Goal: Task Accomplishment & Management: Complete application form

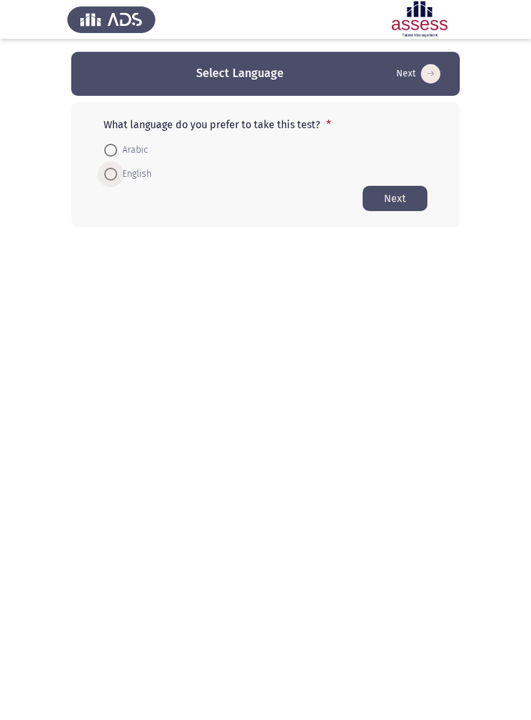
click at [129, 170] on span "English" at bounding box center [134, 174] width 34 height 16
click at [117, 170] on input "English" at bounding box center [110, 174] width 13 height 13
radio input "true"
click at [405, 199] on button "Next" at bounding box center [395, 197] width 65 height 25
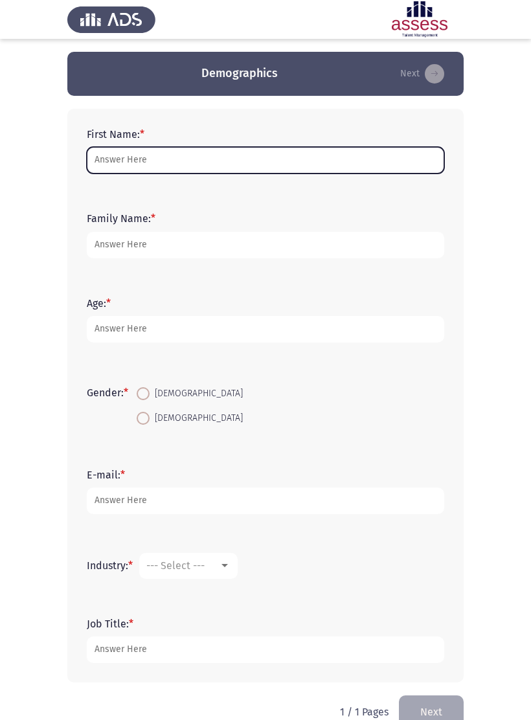
click at [398, 153] on input "First Name: *" at bounding box center [265, 160] width 357 height 27
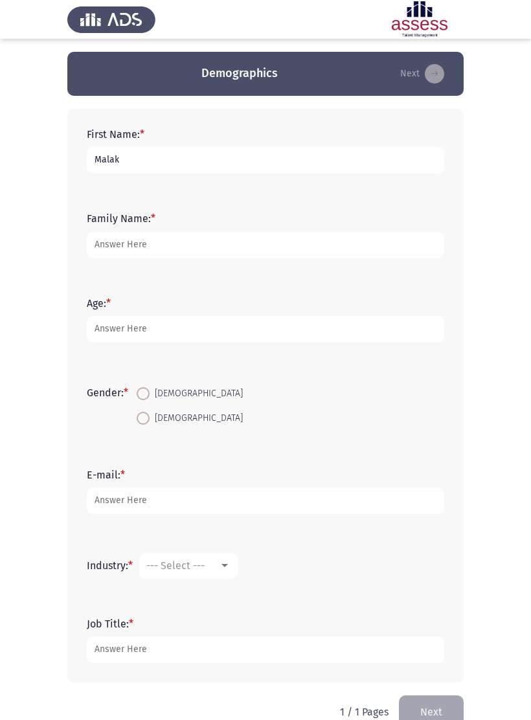
type input "Malak"
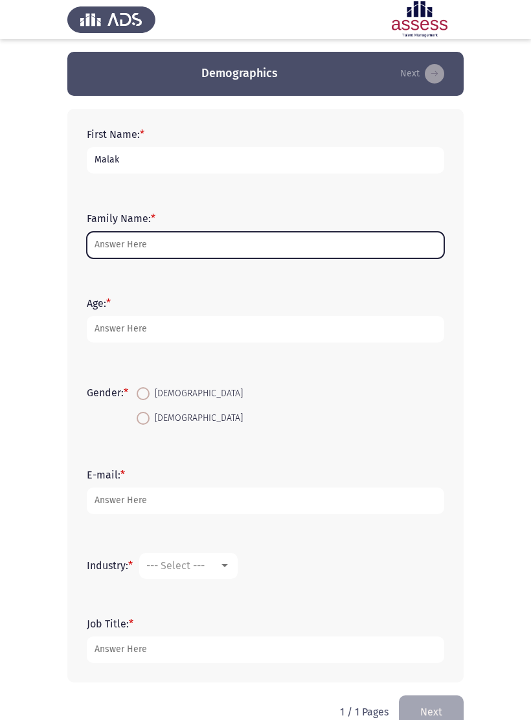
click at [329, 249] on input "Family Name: *" at bounding box center [265, 245] width 357 height 27
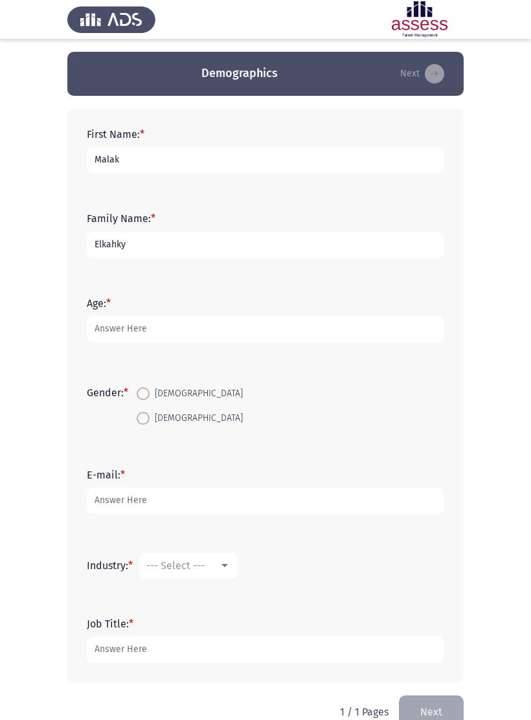
type input "Elkahky"
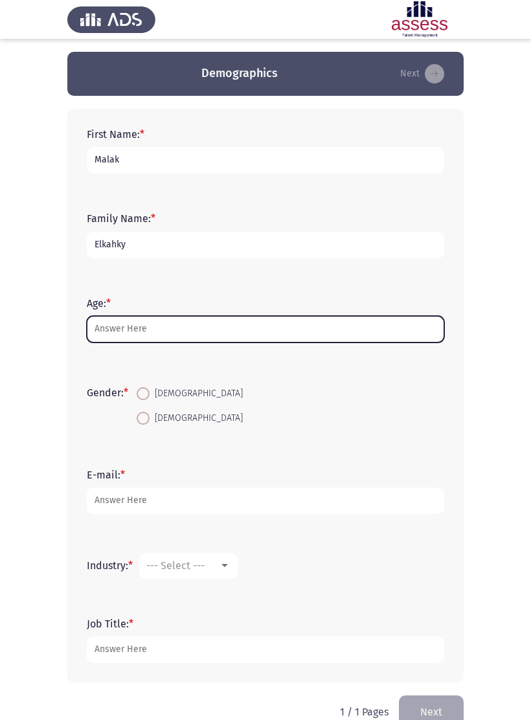
click at [350, 328] on input "Age: *" at bounding box center [265, 329] width 357 height 27
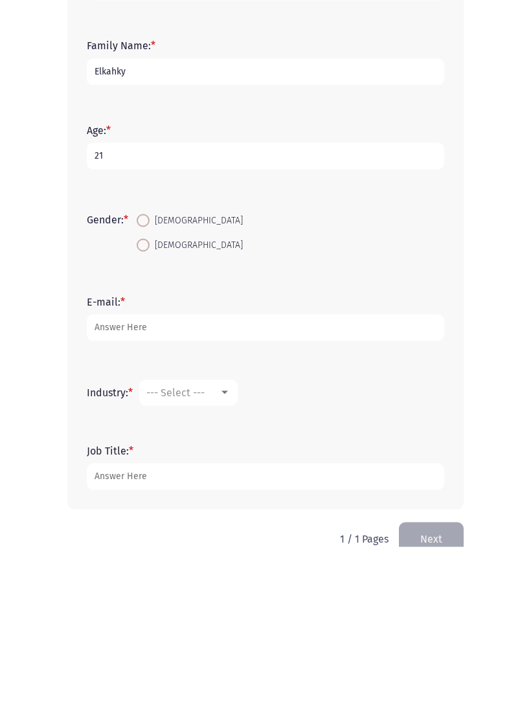
type input "21"
click at [150, 412] on span at bounding box center [143, 418] width 13 height 13
click at [150, 412] on input "[DEMOGRAPHIC_DATA]" at bounding box center [143, 418] width 13 height 13
radio input "true"
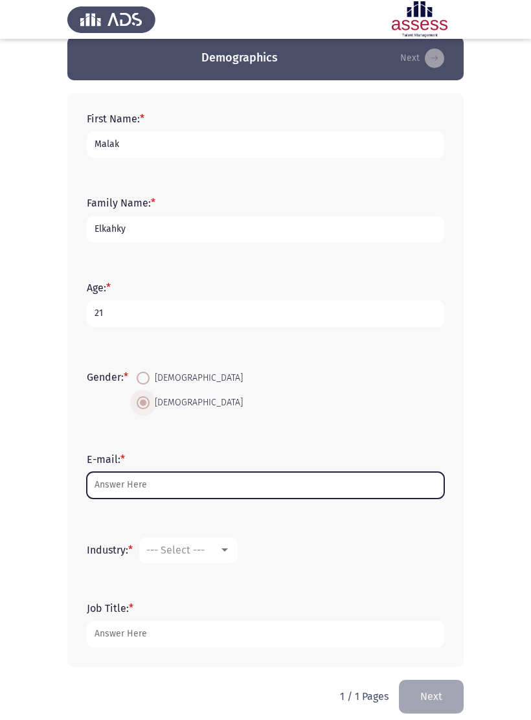
click at [242, 475] on input "E-mail: *" at bounding box center [265, 485] width 357 height 27
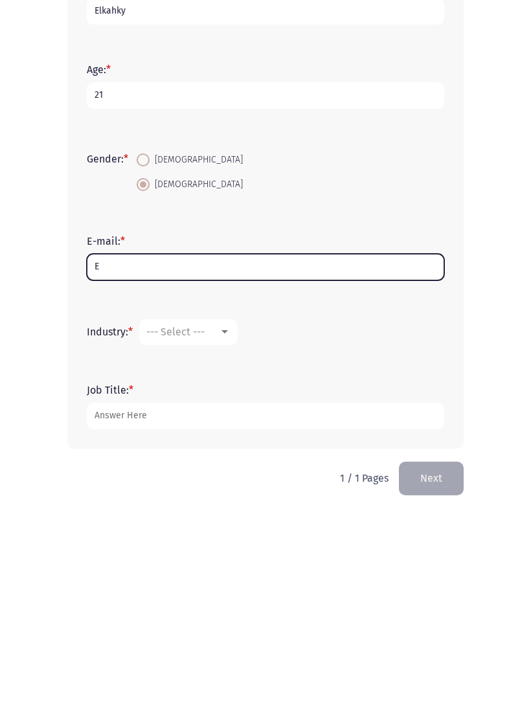
scroll to position [32, 0]
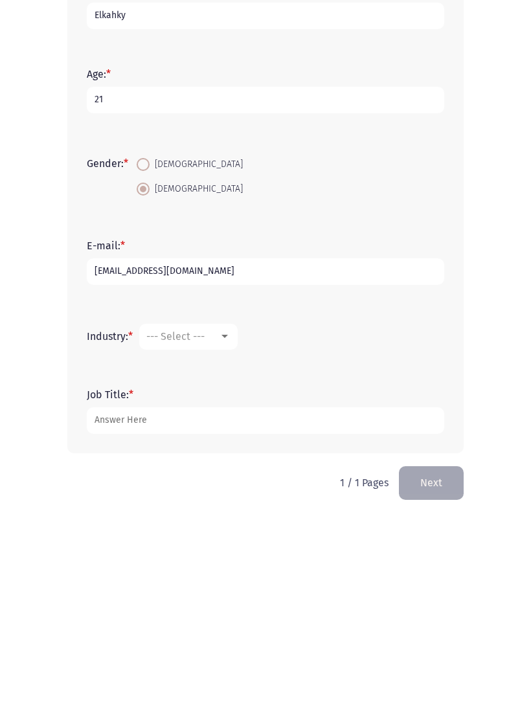
type input "[EMAIL_ADDRESS][DOMAIN_NAME]"
click at [216, 532] on div "--- Select ---" at bounding box center [182, 538] width 73 height 12
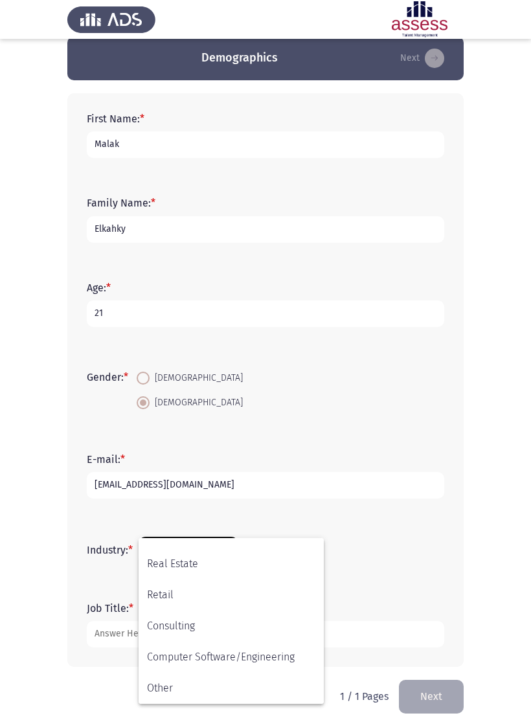
scroll to position [425, 0]
click at [214, 681] on span "Other" at bounding box center [231, 688] width 168 height 31
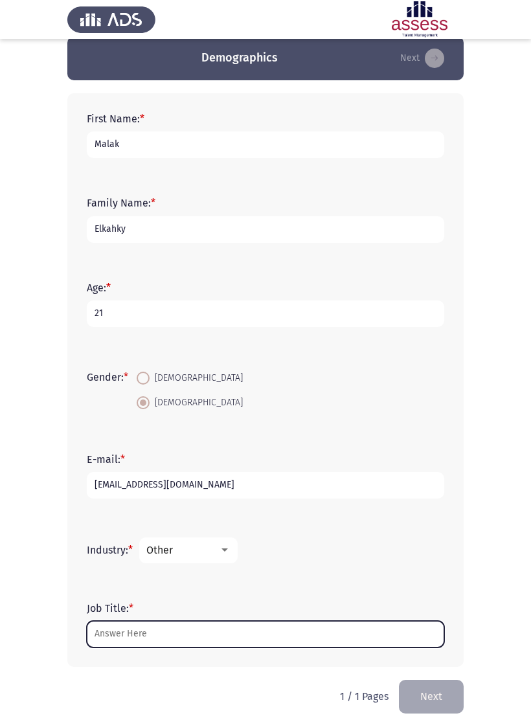
click at [312, 638] on input "Job Title: *" at bounding box center [265, 634] width 357 height 27
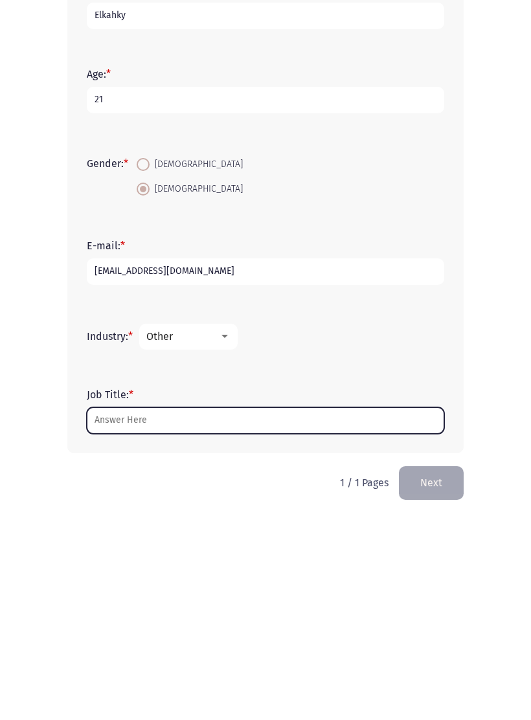
scroll to position [32, 0]
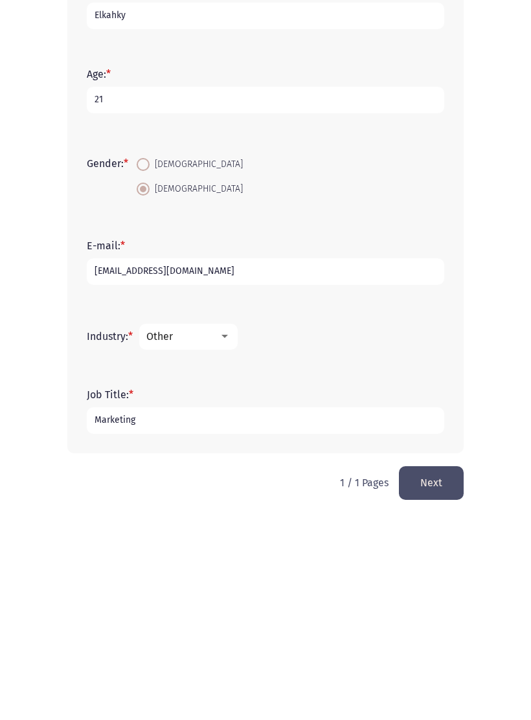
type input "Marketing"
click at [444, 668] on button "Next" at bounding box center [431, 684] width 65 height 33
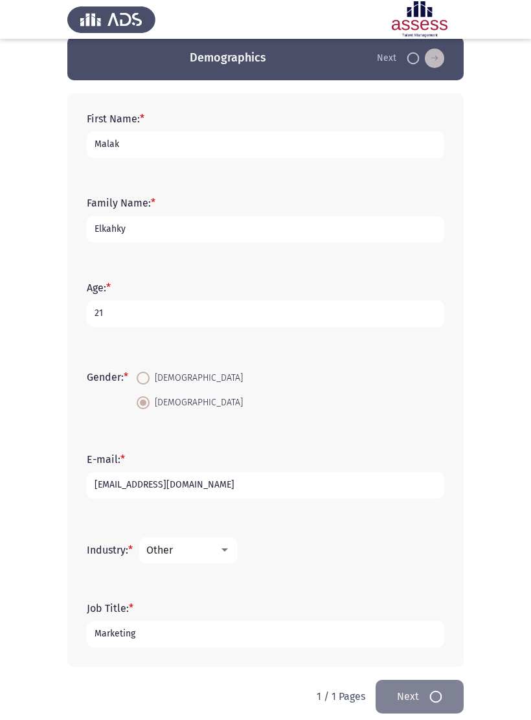
scroll to position [0, 0]
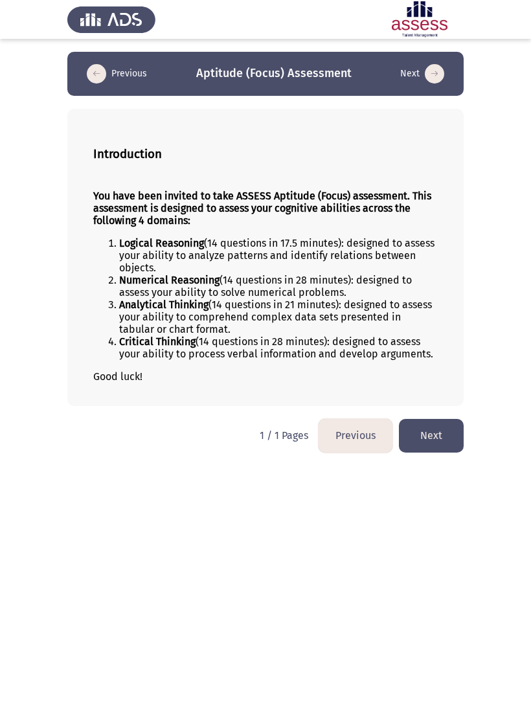
click at [450, 452] on button "Next" at bounding box center [431, 435] width 65 height 33
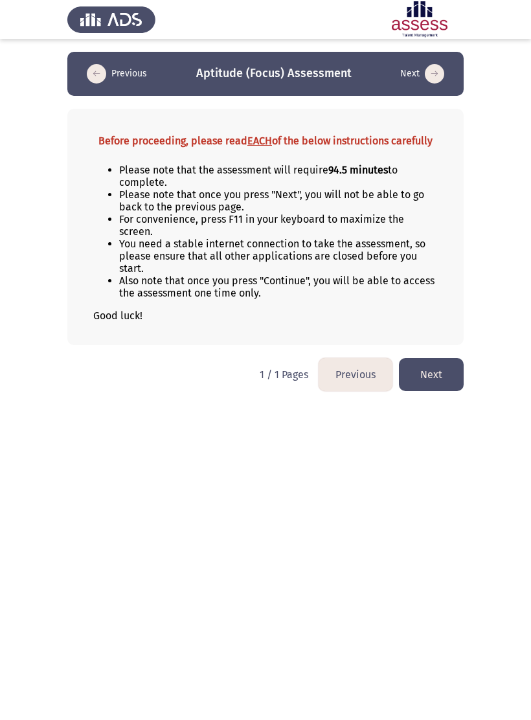
click at [447, 381] on button "Next" at bounding box center [431, 374] width 65 height 33
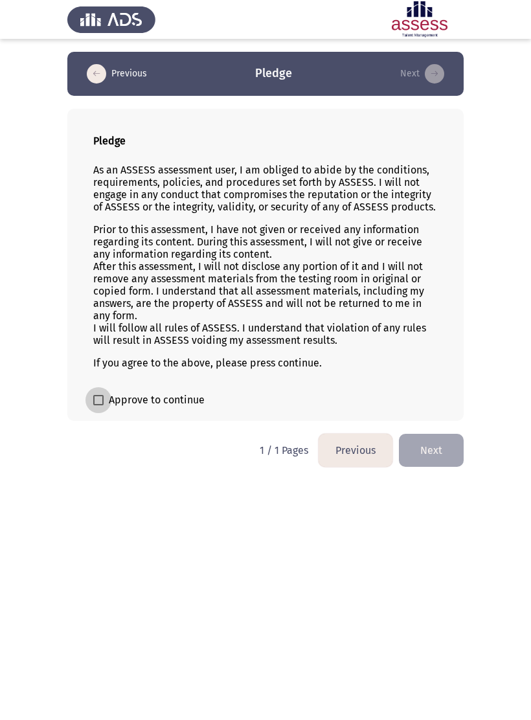
click at [104, 408] on label "Approve to continue" at bounding box center [148, 400] width 111 height 16
click at [98, 406] on input "Approve to continue" at bounding box center [98, 405] width 1 height 1
checkbox input "true"
click at [436, 456] on button "Next" at bounding box center [431, 450] width 65 height 33
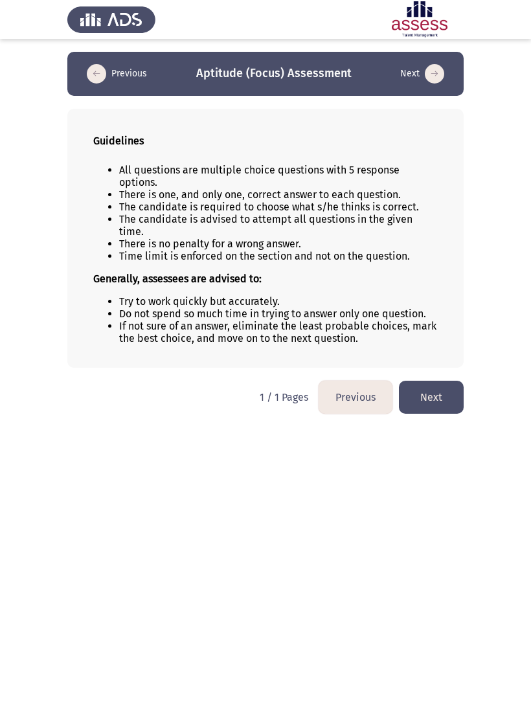
click at [449, 383] on button "Next" at bounding box center [431, 397] width 65 height 33
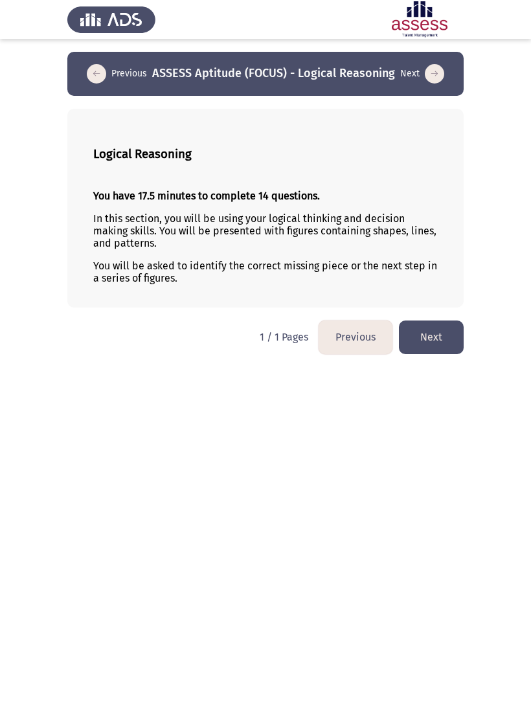
click at [438, 337] on button "Next" at bounding box center [431, 337] width 65 height 33
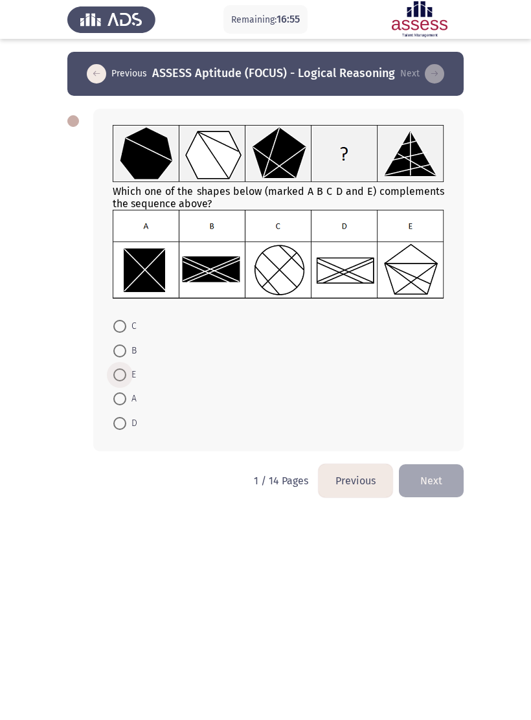
click at [117, 373] on span at bounding box center [119, 374] width 13 height 13
click at [117, 373] on input "E" at bounding box center [119, 374] width 13 height 13
radio input "true"
click at [431, 473] on button "Next" at bounding box center [431, 479] width 65 height 33
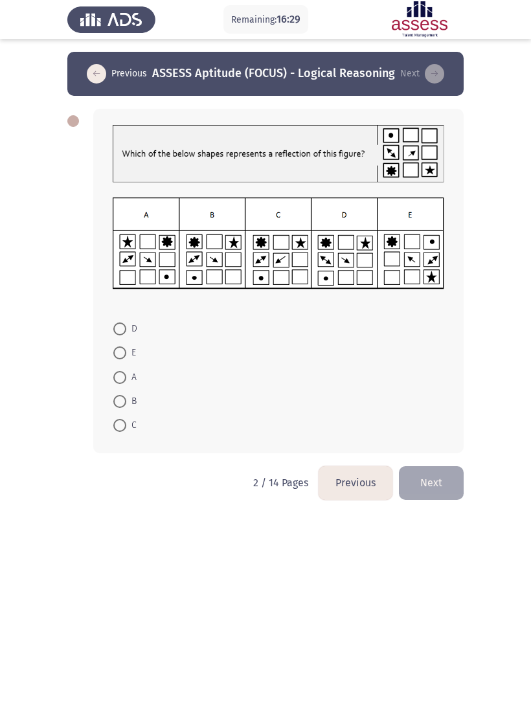
click at [124, 398] on span at bounding box center [119, 401] width 13 height 13
click at [124, 398] on input "B" at bounding box center [119, 401] width 13 height 13
radio input "true"
click at [436, 482] on button "Next" at bounding box center [431, 482] width 65 height 33
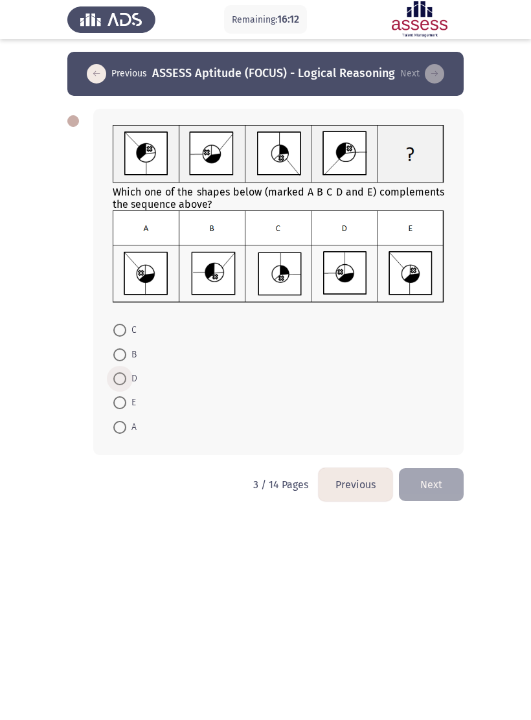
click at [120, 377] on span at bounding box center [119, 378] width 13 height 13
click at [120, 377] on input "D" at bounding box center [119, 378] width 13 height 13
radio input "true"
click at [438, 488] on button "Next" at bounding box center [431, 483] width 65 height 33
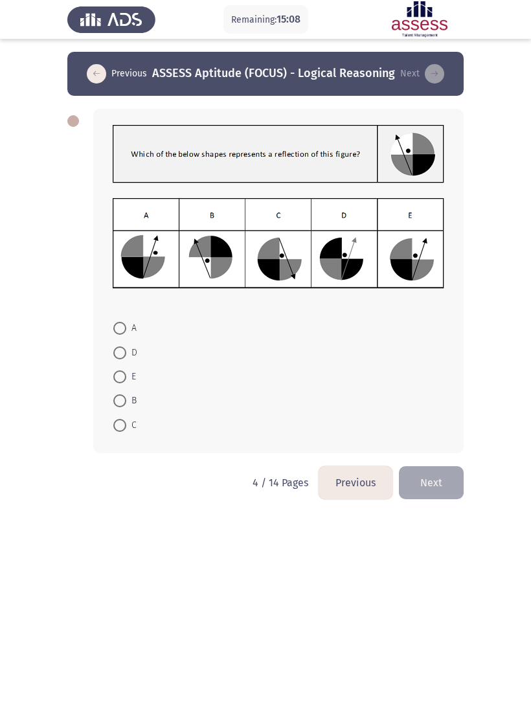
click at [120, 376] on span at bounding box center [119, 376] width 13 height 13
click at [120, 376] on input "E" at bounding box center [119, 376] width 13 height 13
radio input "true"
click at [436, 494] on button "Next" at bounding box center [431, 481] width 65 height 33
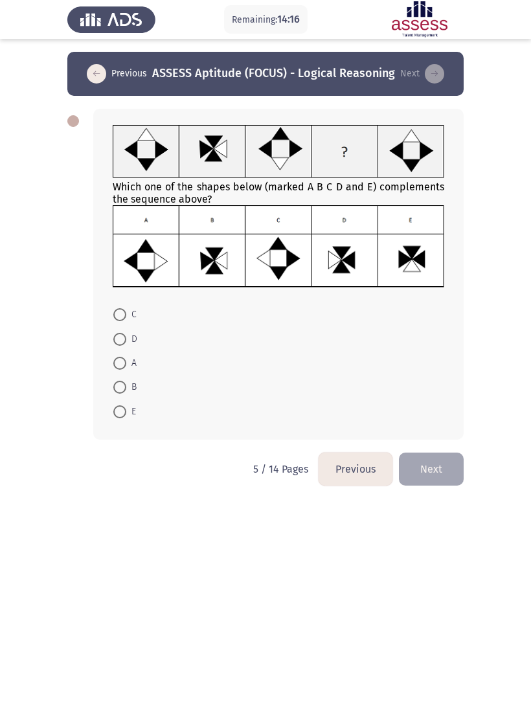
click at [363, 267] on img at bounding box center [279, 246] width 332 height 82
click at [122, 346] on span at bounding box center [119, 339] width 13 height 13
click at [122, 346] on input "D" at bounding box center [119, 339] width 13 height 13
radio input "true"
click at [449, 473] on button "Next" at bounding box center [431, 467] width 65 height 33
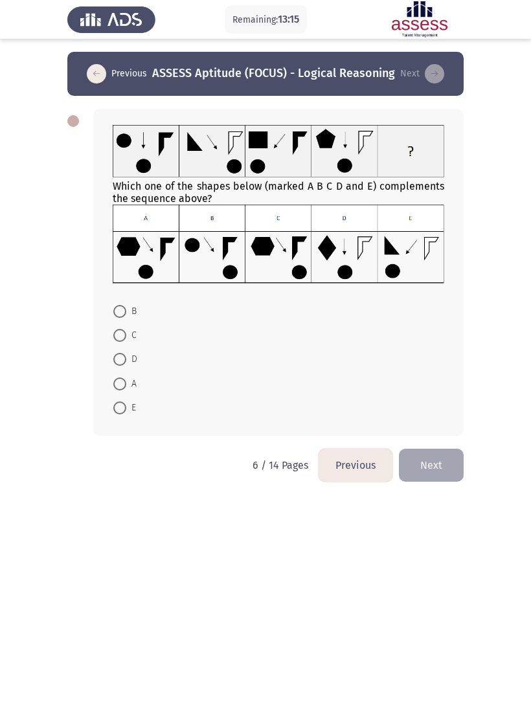
click at [113, 319] on mat-radio-button "B" at bounding box center [125, 311] width 40 height 24
click at [119, 310] on span at bounding box center [119, 311] width 13 height 13
click at [119, 310] on input "B" at bounding box center [119, 311] width 13 height 13
radio input "true"
click at [453, 466] on button "Next" at bounding box center [431, 464] width 65 height 33
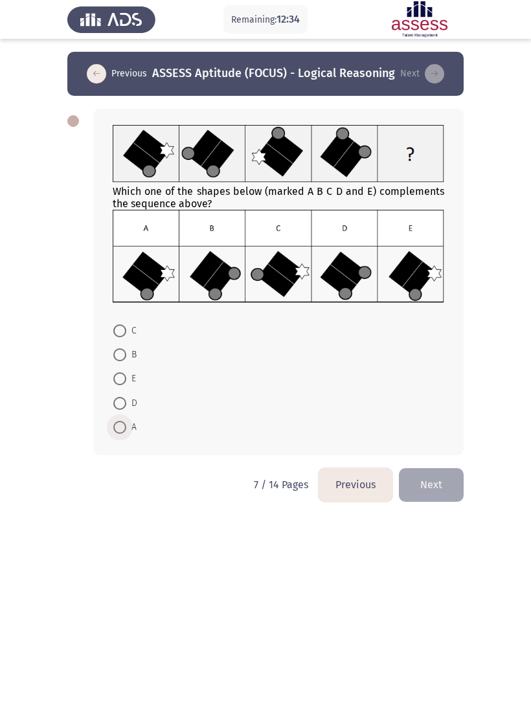
click at [124, 427] on span at bounding box center [119, 427] width 13 height 13
click at [124, 427] on input "A" at bounding box center [119, 427] width 13 height 13
radio input "true"
click at [462, 501] on button "Next" at bounding box center [431, 484] width 65 height 33
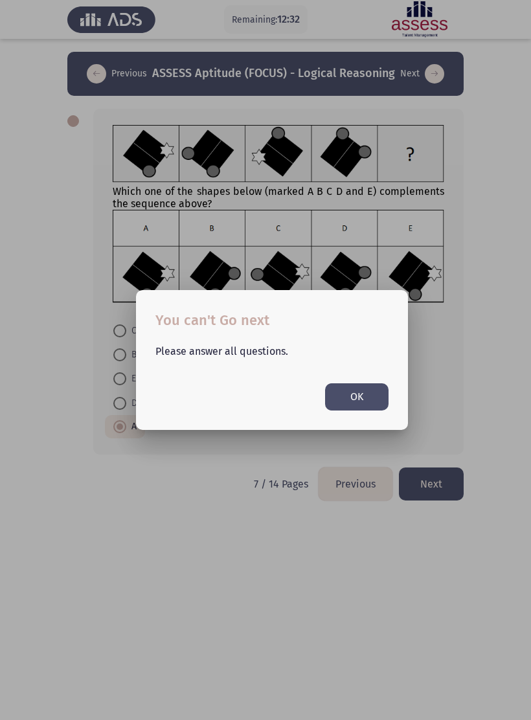
click at [364, 403] on button "OK" at bounding box center [356, 396] width 63 height 27
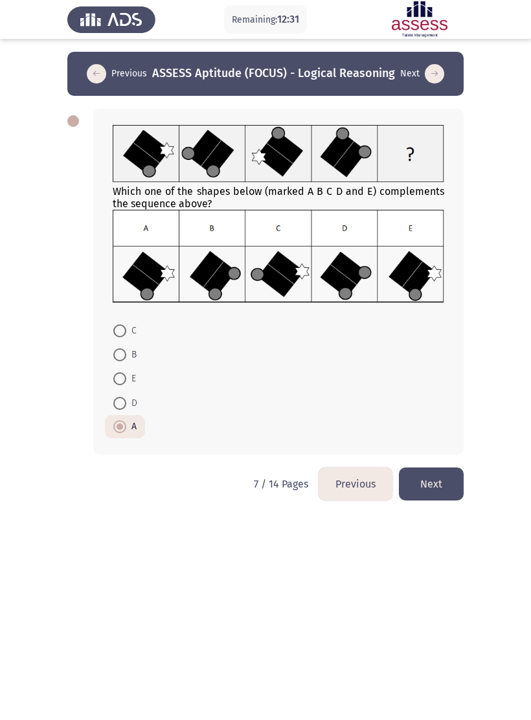
click at [429, 479] on button "Next" at bounding box center [431, 484] width 65 height 33
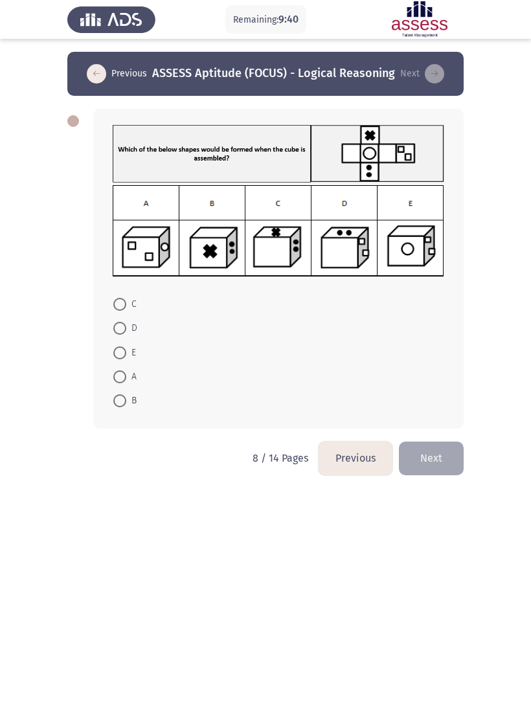
click at [133, 330] on span "D" at bounding box center [131, 329] width 11 height 16
click at [126, 330] on input "D" at bounding box center [119, 328] width 13 height 13
radio input "true"
click at [120, 384] on label "A" at bounding box center [124, 376] width 23 height 16
click at [120, 383] on input "A" at bounding box center [119, 376] width 13 height 13
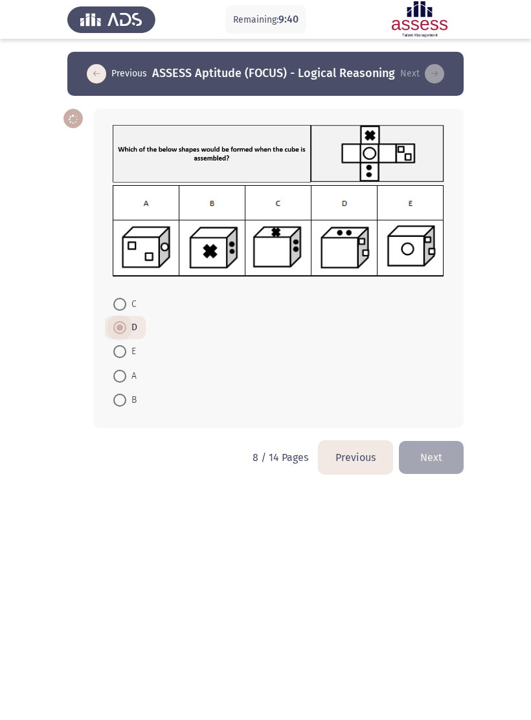
radio input "true"
click at [130, 312] on span "C" at bounding box center [131, 305] width 10 height 16
click at [126, 311] on input "C" at bounding box center [119, 304] width 13 height 13
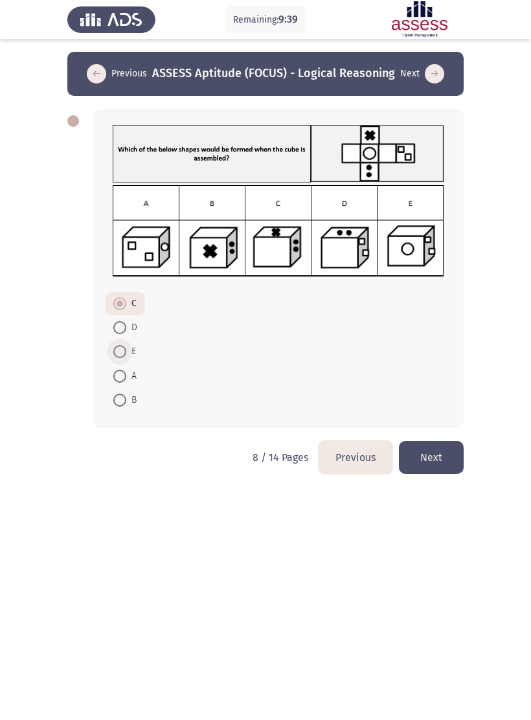
click at [133, 332] on span "D" at bounding box center [131, 328] width 11 height 16
click at [126, 332] on input "D" at bounding box center [119, 327] width 13 height 13
radio input "true"
click at [115, 311] on span at bounding box center [119, 304] width 13 height 13
click at [115, 311] on input "C" at bounding box center [119, 304] width 13 height 13
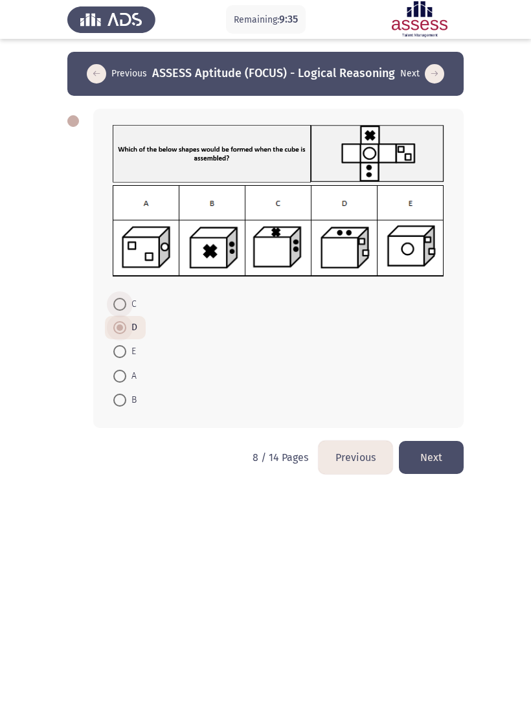
radio input "true"
click at [446, 462] on button "Next" at bounding box center [431, 457] width 65 height 33
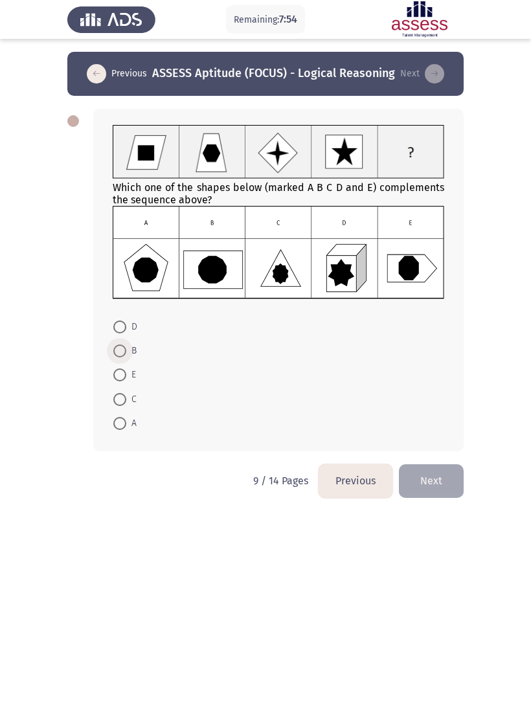
click at [122, 350] on span at bounding box center [119, 350] width 13 height 13
click at [122, 350] on input "B" at bounding box center [119, 350] width 13 height 13
radio input "true"
click at [428, 483] on button "Next" at bounding box center [431, 480] width 65 height 33
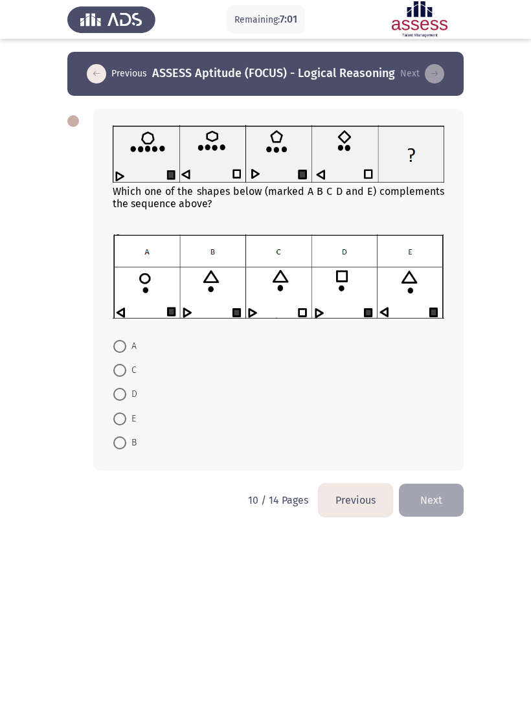
click at [124, 447] on span at bounding box center [119, 442] width 13 height 13
click at [124, 447] on input "B" at bounding box center [119, 442] width 13 height 13
radio input "true"
click at [433, 503] on button "Next" at bounding box center [431, 499] width 65 height 33
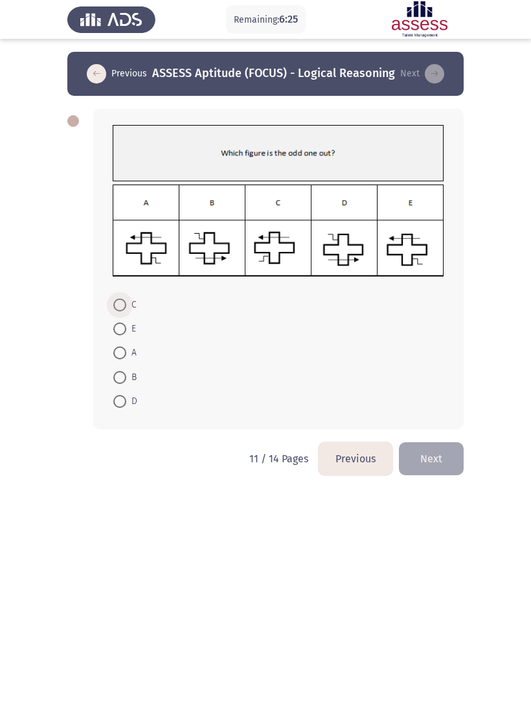
click at [122, 305] on span at bounding box center [119, 305] width 13 height 13
click at [122, 305] on input "C" at bounding box center [119, 305] width 13 height 13
radio input "true"
click at [453, 463] on button "Next" at bounding box center [431, 458] width 65 height 33
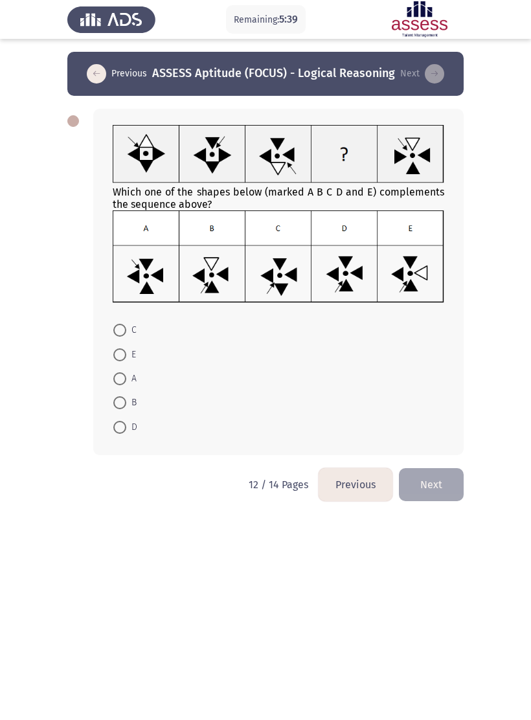
click at [122, 425] on span at bounding box center [119, 427] width 13 height 13
click at [122, 425] on input "D" at bounding box center [119, 427] width 13 height 13
radio input "true"
click at [434, 479] on button "Next" at bounding box center [431, 483] width 65 height 33
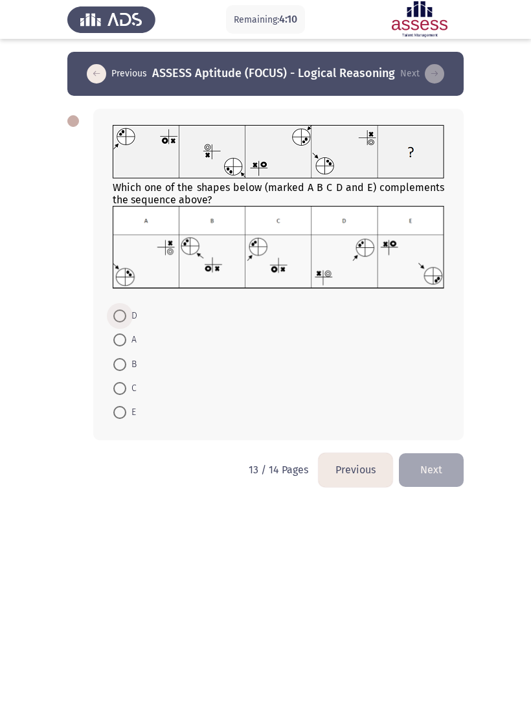
click at [122, 322] on span at bounding box center [119, 316] width 13 height 13
click at [122, 322] on input "D" at bounding box center [119, 316] width 13 height 13
radio input "true"
click at [448, 473] on button "Next" at bounding box center [431, 469] width 65 height 33
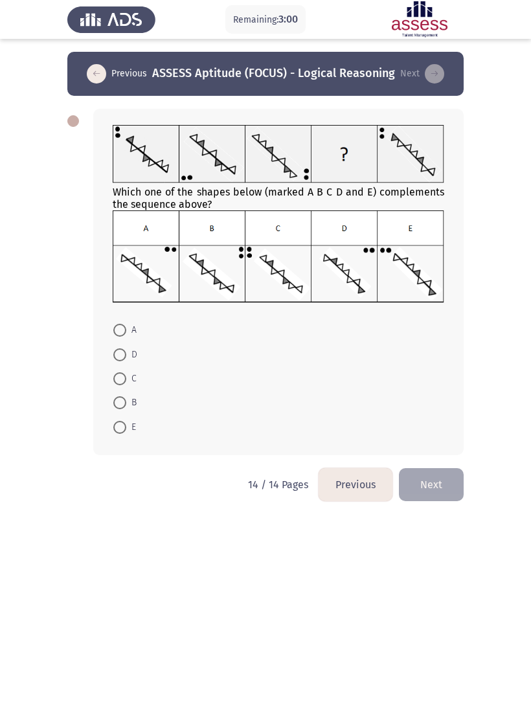
click at [128, 348] on span "D" at bounding box center [131, 355] width 11 height 16
click at [126, 348] on input "D" at bounding box center [119, 354] width 13 height 13
radio input "true"
click at [120, 354] on span at bounding box center [120, 353] width 6 height 6
click at [120, 354] on input "D" at bounding box center [119, 353] width 13 height 13
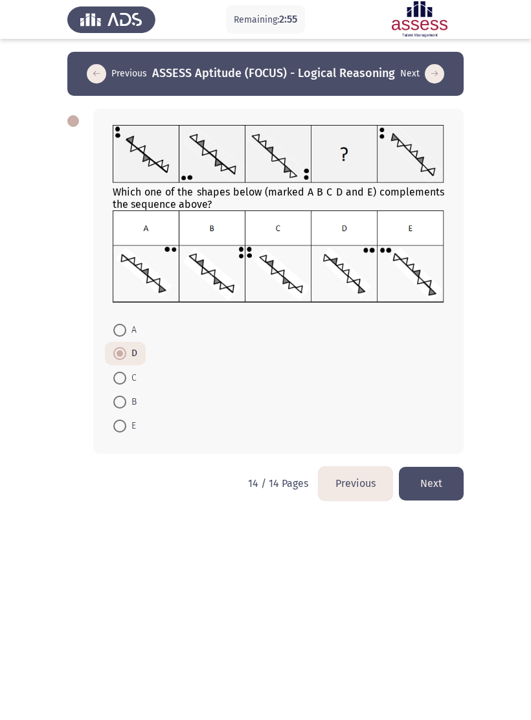
click at [442, 484] on button "Next" at bounding box center [431, 483] width 65 height 33
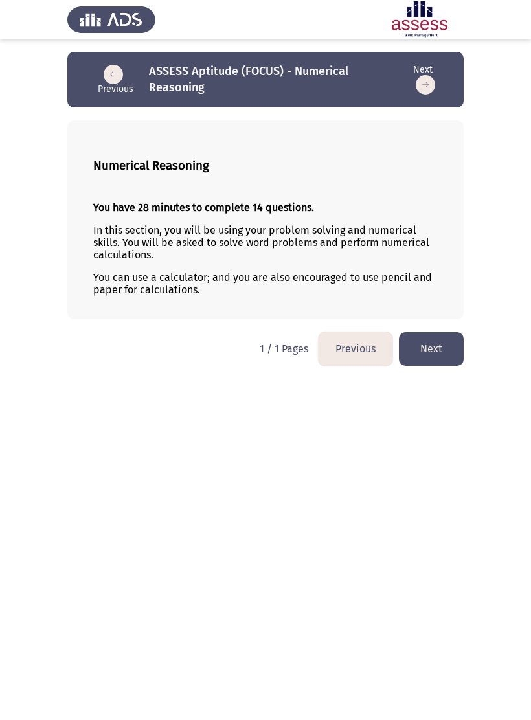
click at [442, 354] on button "Next" at bounding box center [431, 348] width 65 height 33
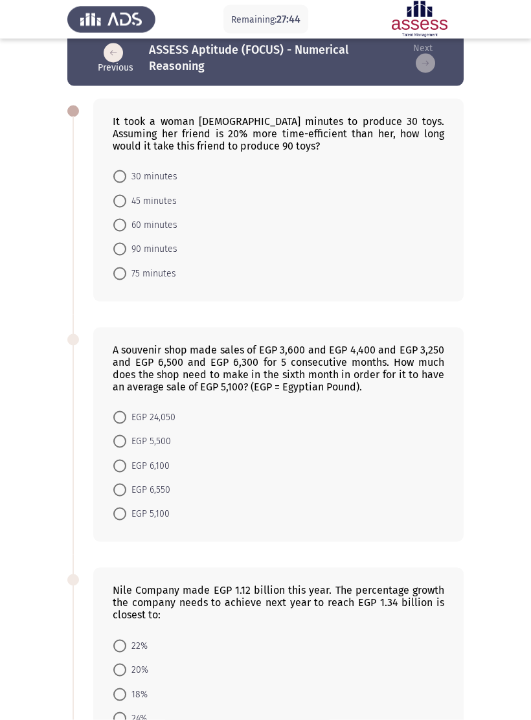
scroll to position [20, 0]
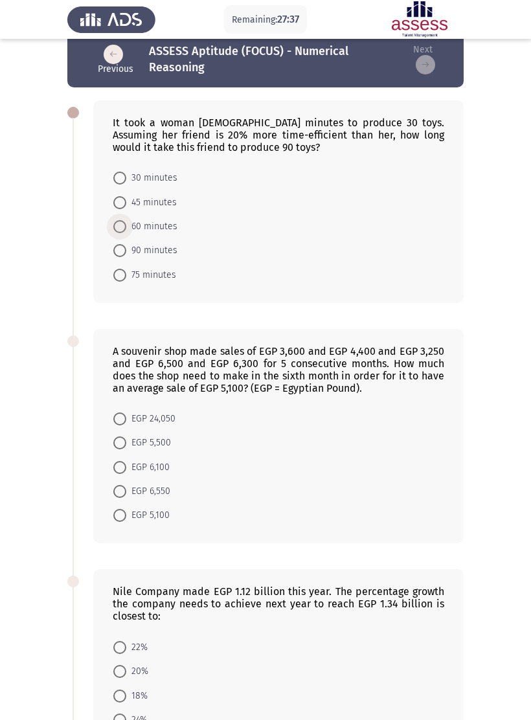
click at [120, 225] on span at bounding box center [119, 226] width 13 height 13
click at [120, 225] on input "60 minutes" at bounding box center [119, 226] width 13 height 13
radio input "true"
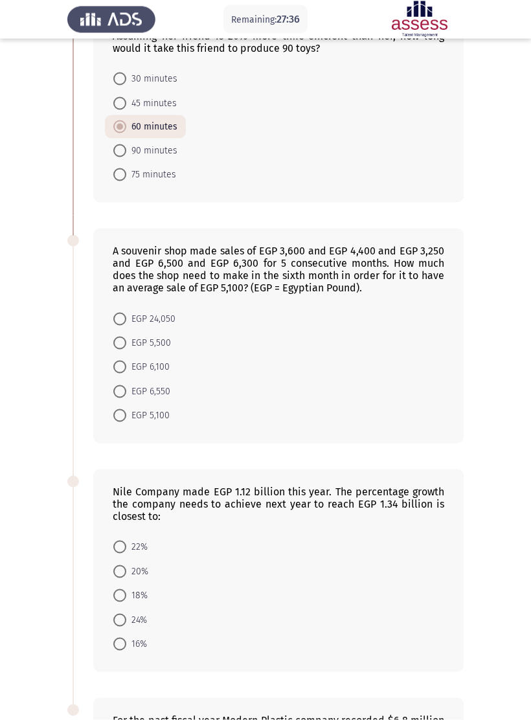
scroll to position [120, 0]
click at [123, 396] on span at bounding box center [119, 391] width 13 height 13
click at [123, 396] on input "EGP 6,550" at bounding box center [119, 391] width 13 height 13
radio input "true"
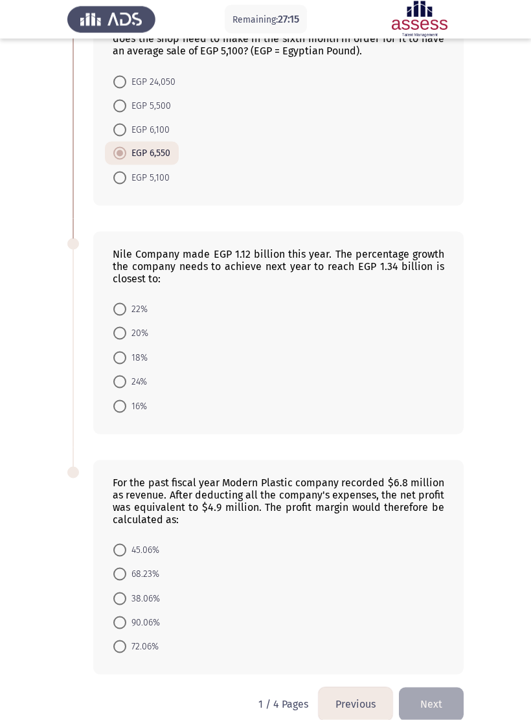
scroll to position [371, 0]
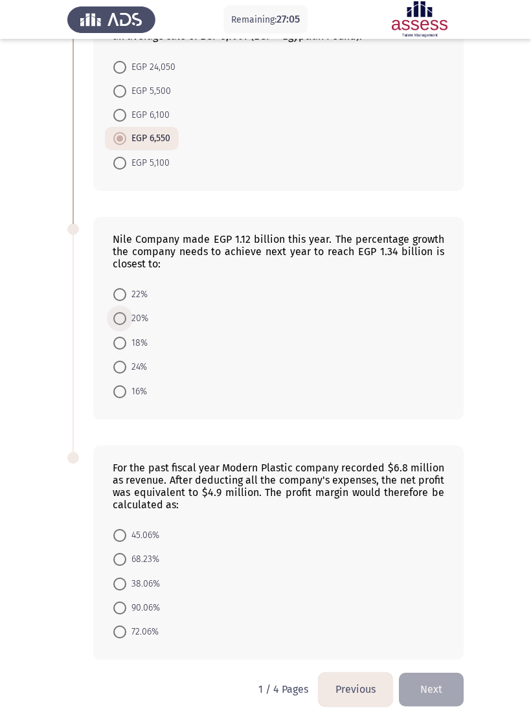
click at [124, 325] on span at bounding box center [119, 318] width 13 height 13
click at [124, 325] on input "20%" at bounding box center [119, 318] width 13 height 13
radio input "true"
click at [111, 644] on mat-radio-button "72.06%" at bounding box center [136, 632] width 62 height 24
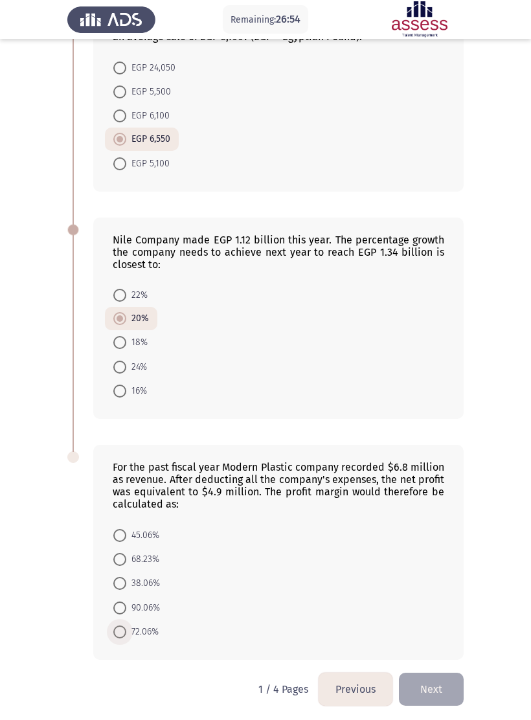
click at [117, 638] on span at bounding box center [119, 632] width 13 height 13
click at [117, 638] on input "72.06%" at bounding box center [119, 632] width 13 height 13
radio input "true"
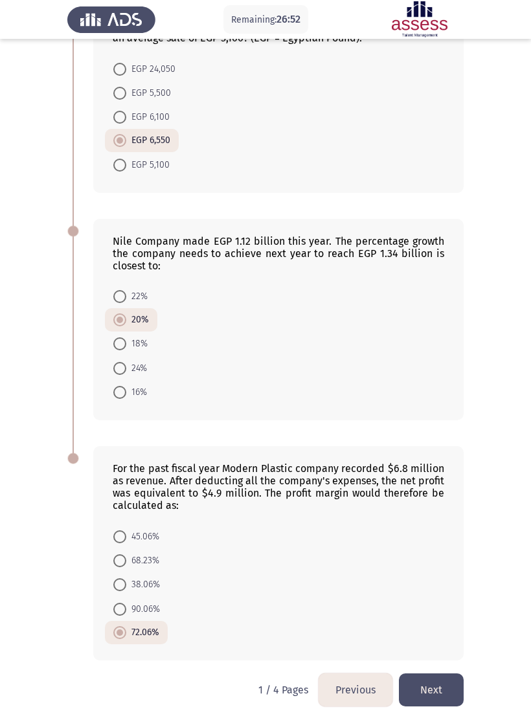
click at [424, 697] on button "Next" at bounding box center [431, 689] width 65 height 33
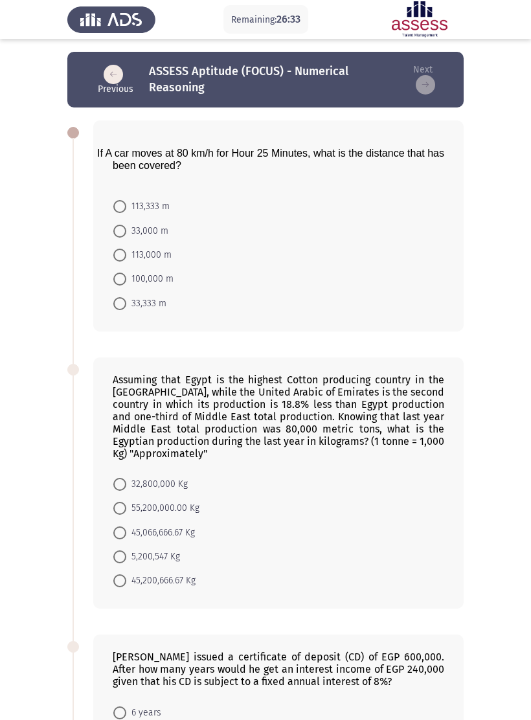
click at [115, 234] on span at bounding box center [119, 231] width 13 height 13
click at [115, 234] on input "33,000 m" at bounding box center [119, 231] width 13 height 13
radio input "true"
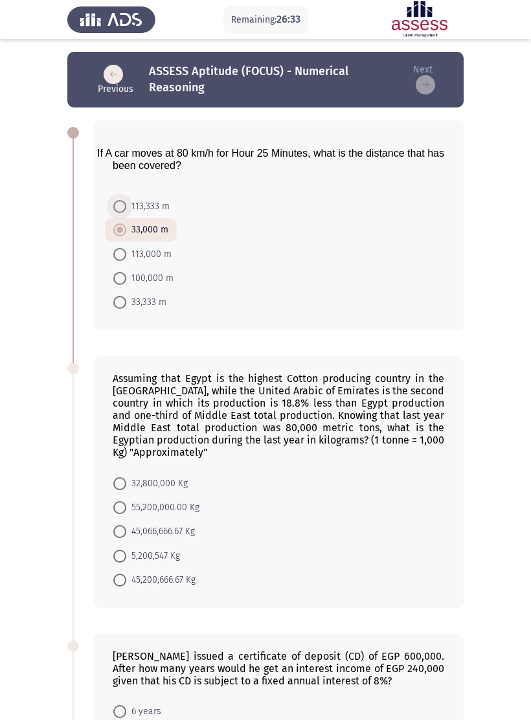
click at [114, 205] on span at bounding box center [119, 206] width 13 height 13
click at [114, 205] on input "113,333 m" at bounding box center [119, 206] width 13 height 13
radio input "true"
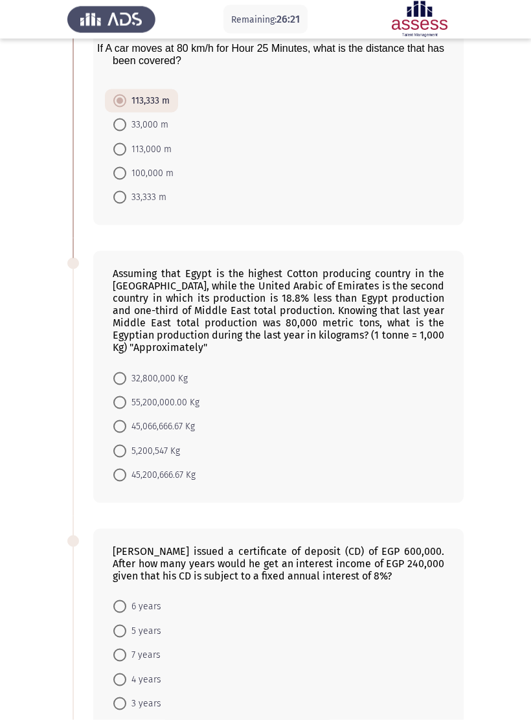
scroll to position [106, 0]
click at [115, 433] on span at bounding box center [119, 426] width 13 height 13
click at [115, 433] on input "45,066,666.67 Kg" at bounding box center [119, 426] width 13 height 13
radio input "true"
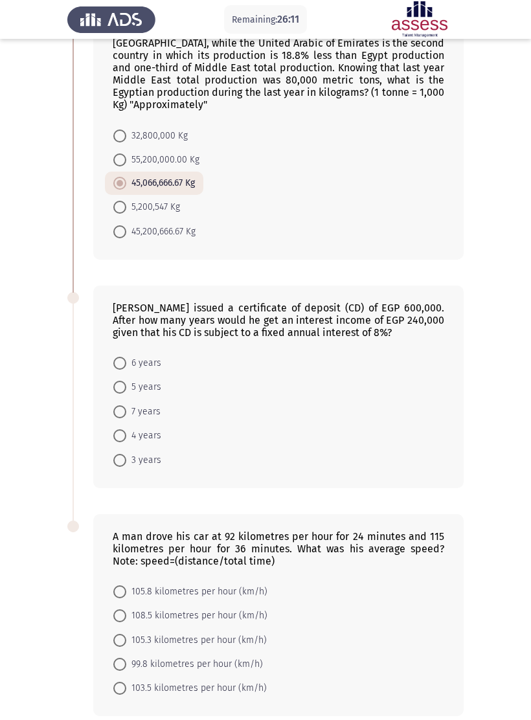
scroll to position [406, 0]
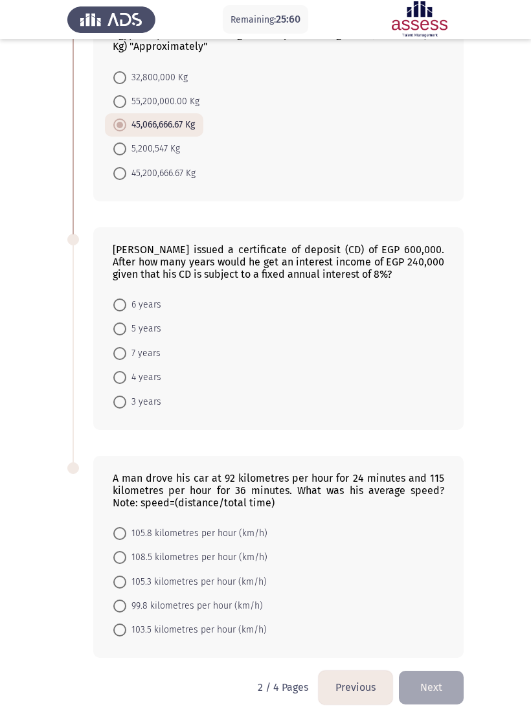
click at [121, 335] on span at bounding box center [119, 328] width 13 height 13
click at [121, 335] on input "5 years" at bounding box center [119, 328] width 13 height 13
radio input "true"
click at [109, 545] on mat-radio-button "105.8 kilometres per hour (km/h)" at bounding box center [190, 533] width 171 height 24
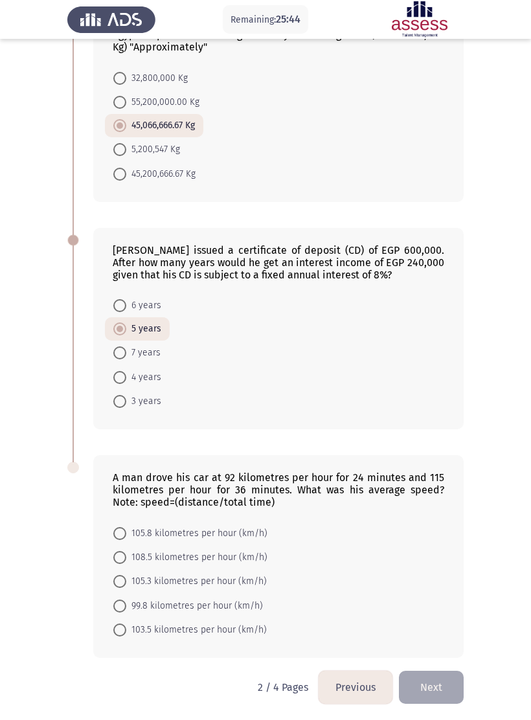
click at [111, 540] on mat-radio-button "105.8 kilometres per hour (km/h)" at bounding box center [190, 533] width 171 height 24
click at [114, 534] on mat-radio-button "105.8 kilometres per hour (km/h)" at bounding box center [190, 533] width 171 height 24
click at [114, 540] on span at bounding box center [119, 533] width 13 height 13
click at [114, 540] on input "105.8 kilometres per hour (km/h)" at bounding box center [119, 533] width 13 height 13
radio input "true"
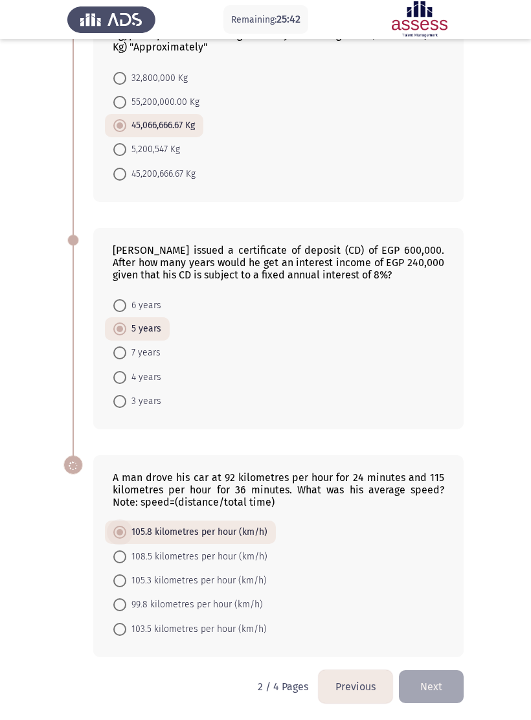
scroll to position [404, 0]
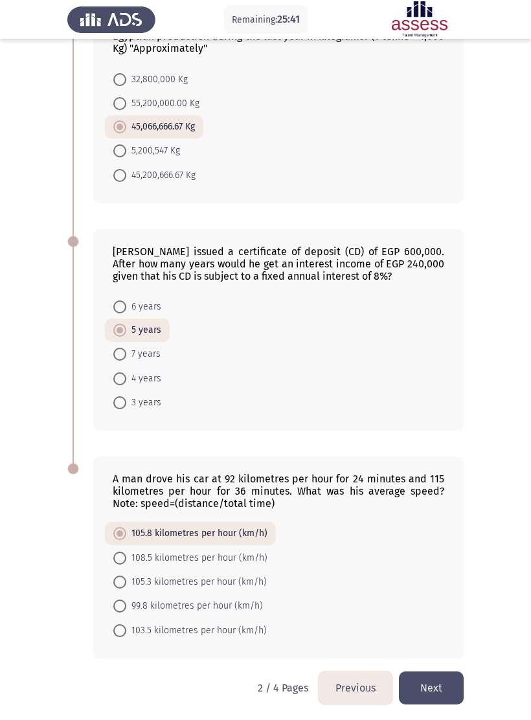
click at [427, 701] on button "Next" at bounding box center [431, 688] width 65 height 33
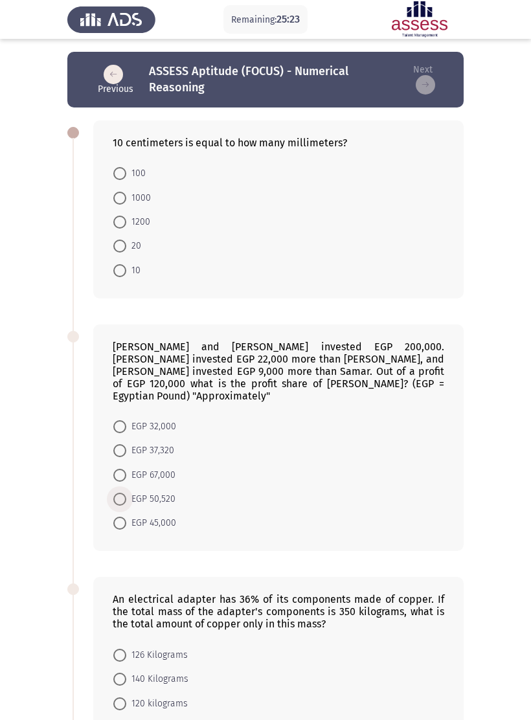
click at [121, 493] on span at bounding box center [119, 499] width 13 height 13
click at [121, 493] on input "EGP 50,520" at bounding box center [119, 499] width 13 height 13
radio input "true"
click at [111, 488] on mat-radio-button "EGP 50,520" at bounding box center [144, 498] width 79 height 23
click at [129, 494] on span "EGP 50,520" at bounding box center [150, 499] width 49 height 16
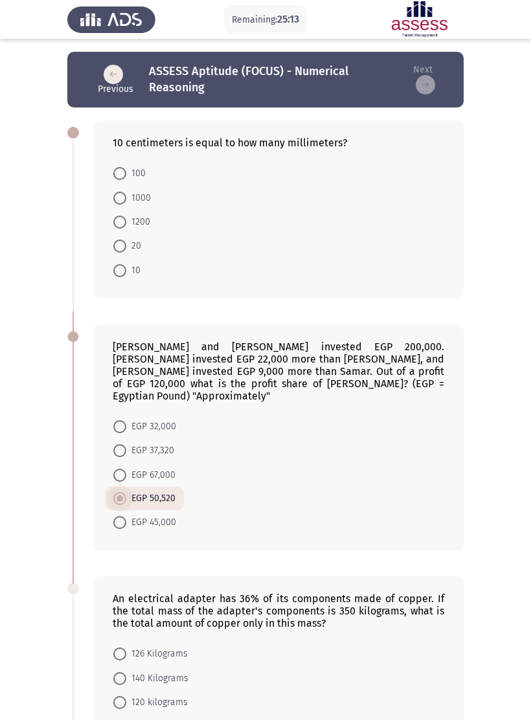
click at [126, 494] on input "EGP 50,520" at bounding box center [119, 498] width 13 height 13
click at [133, 168] on span "100" at bounding box center [135, 174] width 19 height 16
click at [126, 168] on input "100" at bounding box center [119, 173] width 13 height 13
radio input "true"
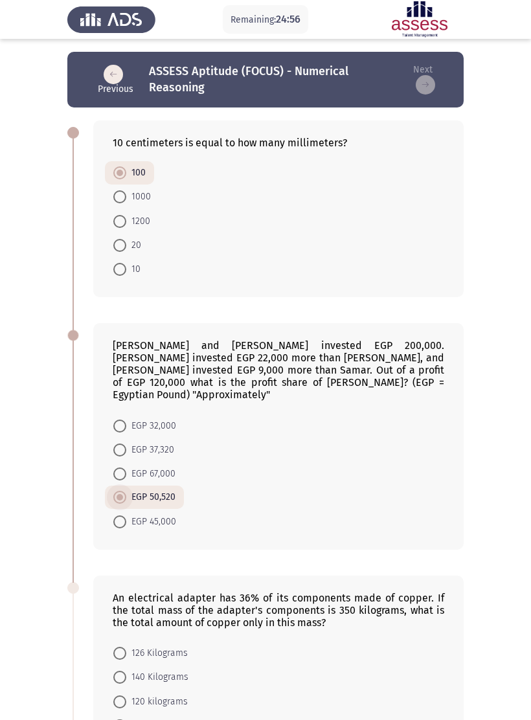
click at [114, 491] on span at bounding box center [119, 497] width 13 height 13
click at [114, 491] on input "EGP 50,520" at bounding box center [119, 497] width 13 height 13
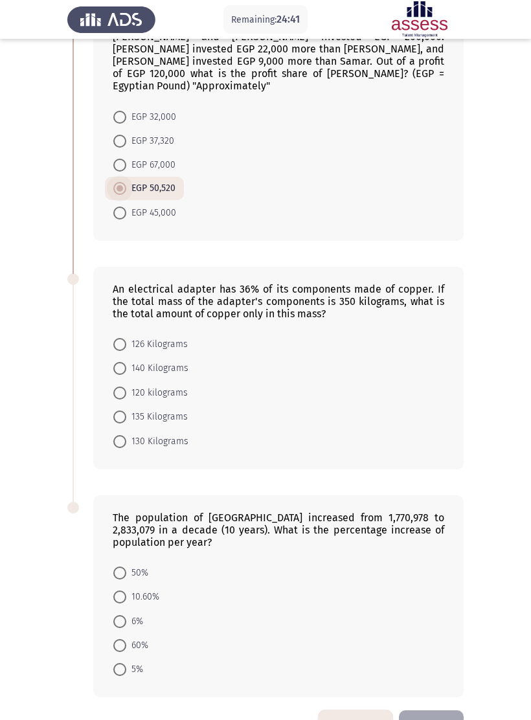
scroll to position [332, 0]
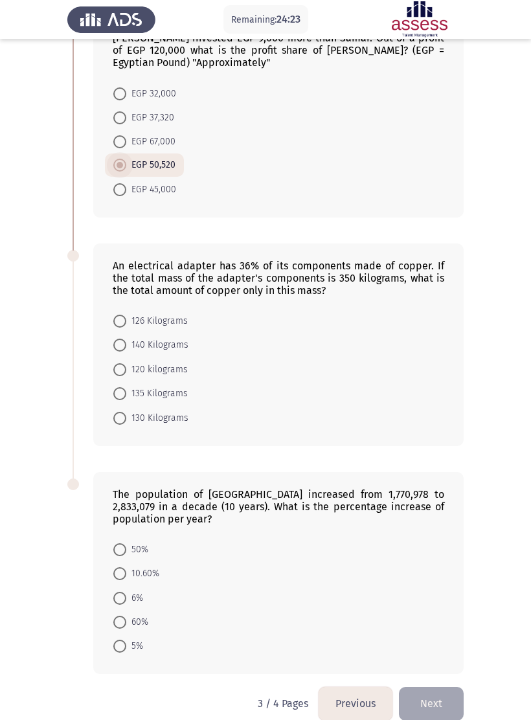
click at [194, 164] on form "EGP 32,000 EGP 37,320 EGP 67,000 EGP 50,520 EGP 45,000" at bounding box center [279, 141] width 332 height 120
click at [116, 315] on span at bounding box center [119, 321] width 13 height 13
click at [116, 315] on input "126 Kilograms" at bounding box center [119, 321] width 13 height 13
radio input "true"
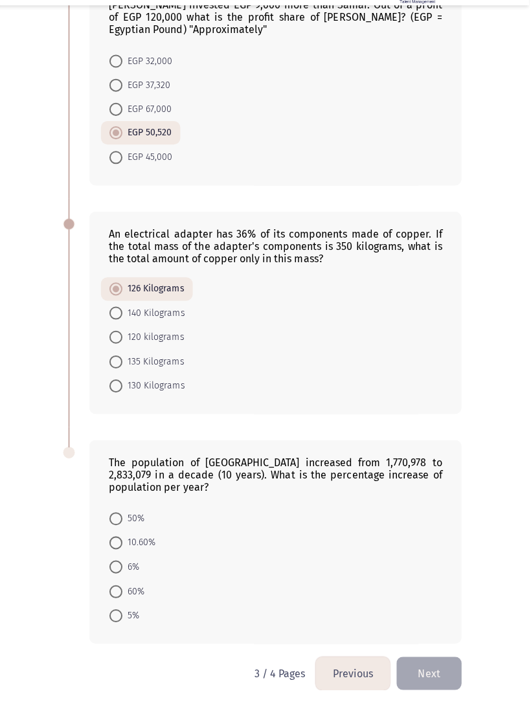
scroll to position [331, 0]
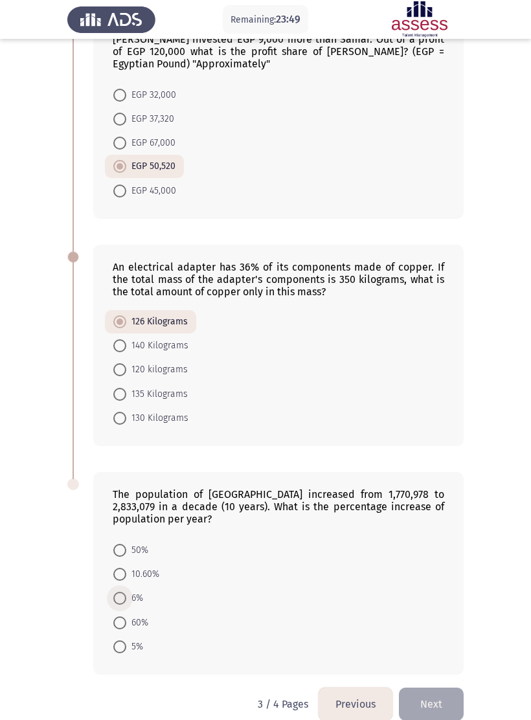
click at [124, 593] on span at bounding box center [119, 598] width 13 height 13
click at [124, 593] on input "6%" at bounding box center [119, 598] width 13 height 13
radio input "true"
click at [440, 701] on button "Next" at bounding box center [431, 704] width 65 height 33
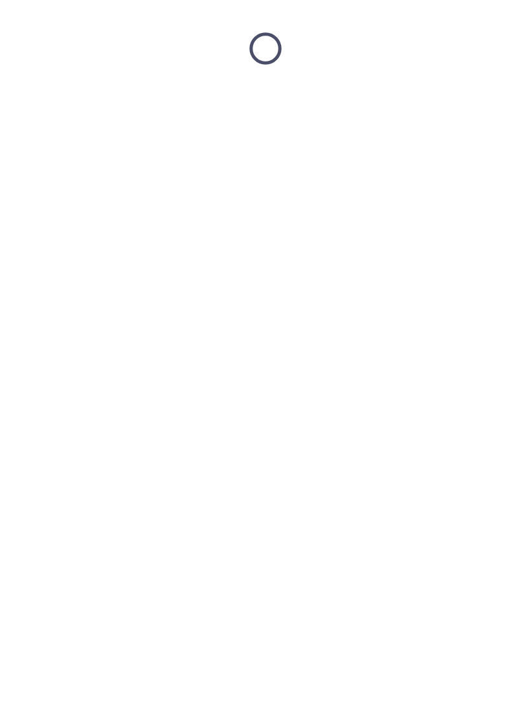
scroll to position [0, 0]
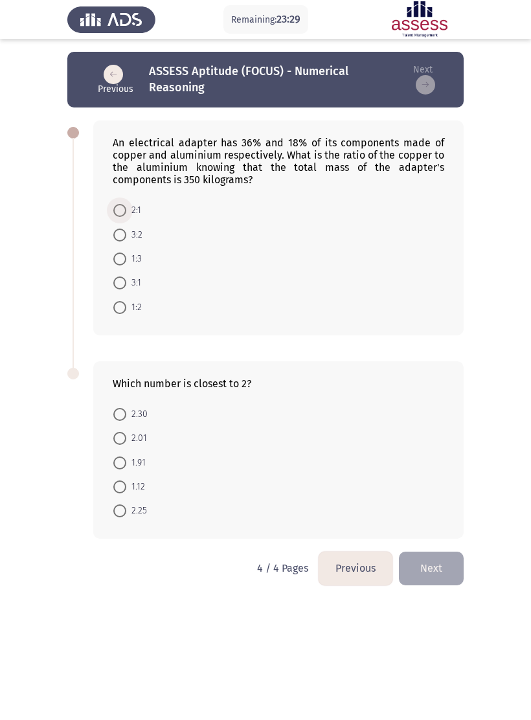
click at [121, 212] on span at bounding box center [119, 210] width 13 height 13
click at [121, 212] on input "2:1" at bounding box center [119, 210] width 13 height 13
radio input "true"
click at [100, 446] on div "Which number is closest to 2? 2.30 2.01 1.91 1.12 2.25" at bounding box center [278, 449] width 370 height 178
click at [135, 439] on span "2.01" at bounding box center [136, 438] width 21 height 16
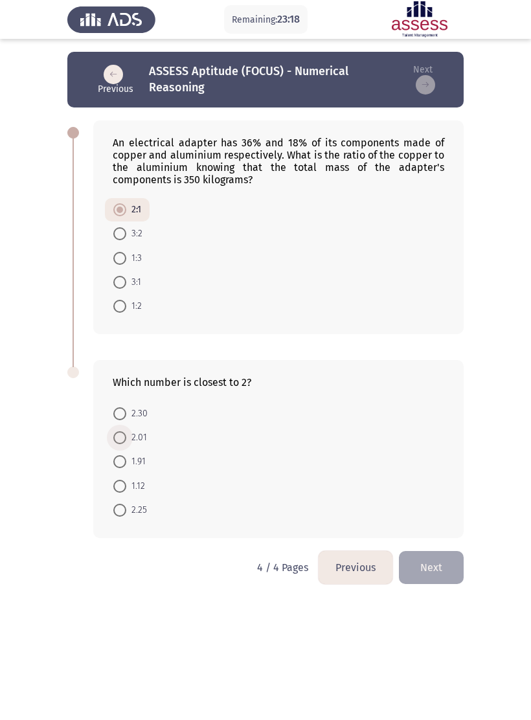
click at [126, 439] on input "2.01" at bounding box center [119, 437] width 13 height 13
radio input "true"
click at [424, 568] on button "Next" at bounding box center [431, 566] width 65 height 33
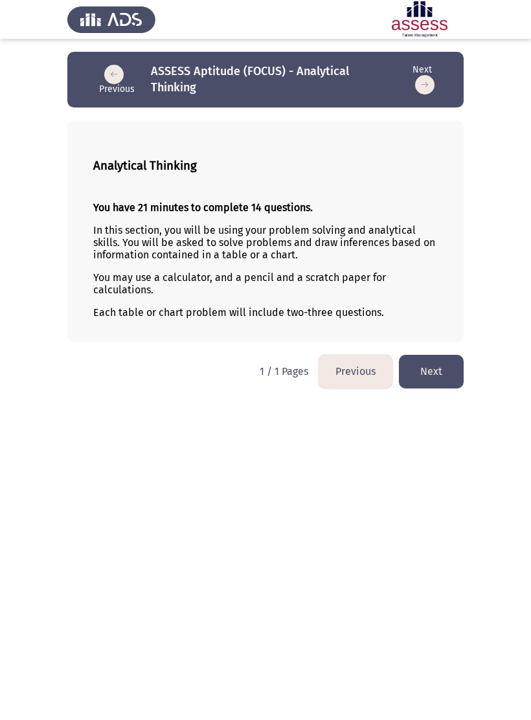
click at [429, 382] on button "Next" at bounding box center [431, 371] width 65 height 33
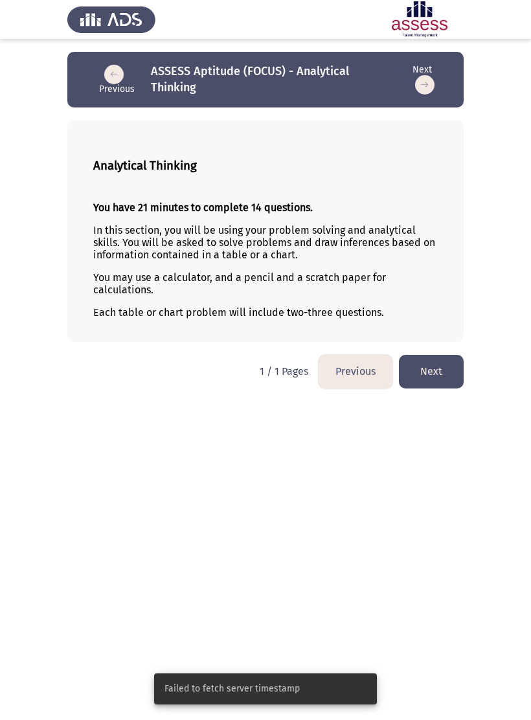
click at [432, 383] on button "Next" at bounding box center [431, 371] width 65 height 33
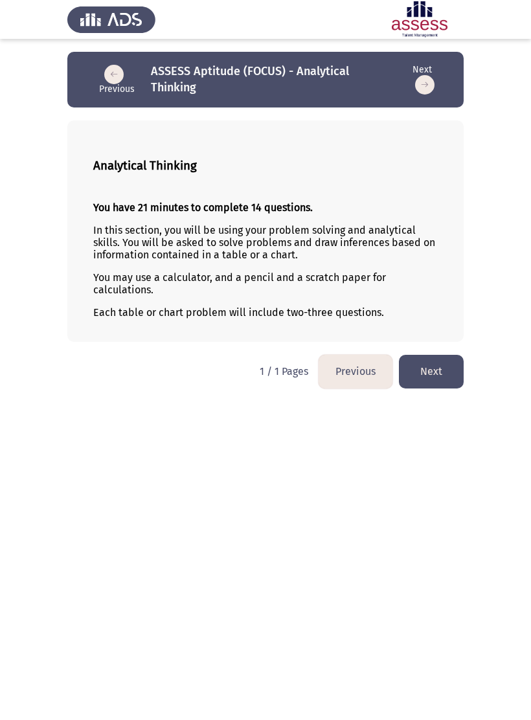
click at [430, 374] on button "Next" at bounding box center [431, 371] width 65 height 33
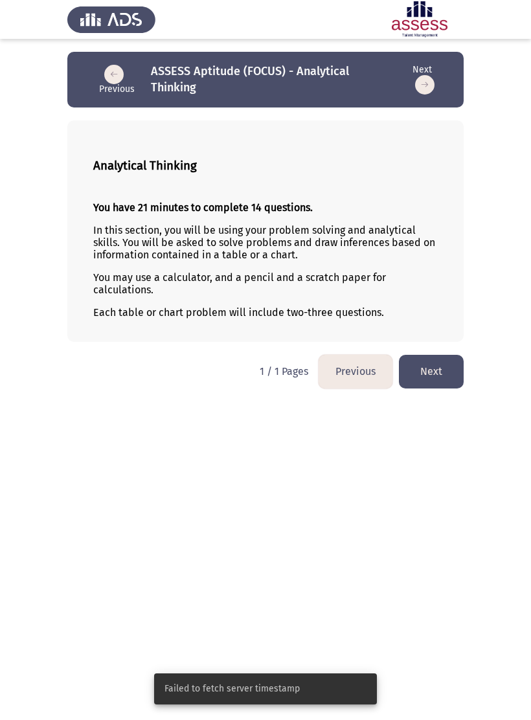
click at [440, 376] on button "Next" at bounding box center [431, 371] width 65 height 33
click at [374, 374] on button "Previous" at bounding box center [356, 371] width 74 height 33
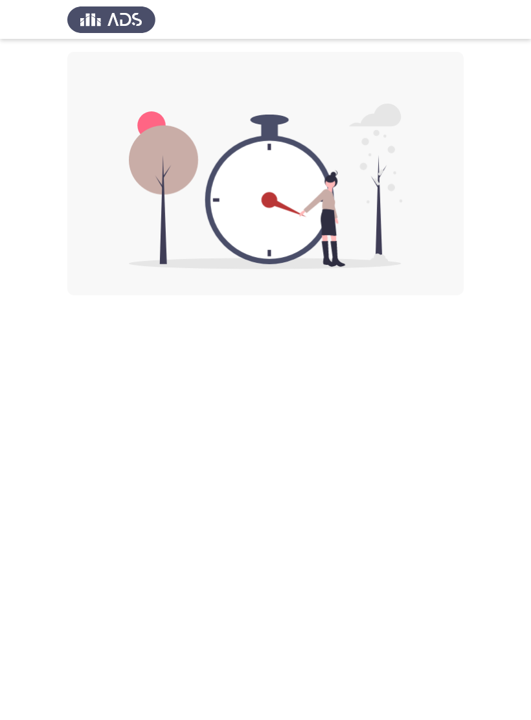
click at [408, 282] on div at bounding box center [265, 173] width 396 height 243
click at [289, 232] on img at bounding box center [266, 187] width 274 height 166
click at [277, 220] on img at bounding box center [266, 187] width 274 height 166
click at [126, 17] on img at bounding box center [111, 19] width 88 height 36
click at [333, 194] on img at bounding box center [266, 187] width 274 height 166
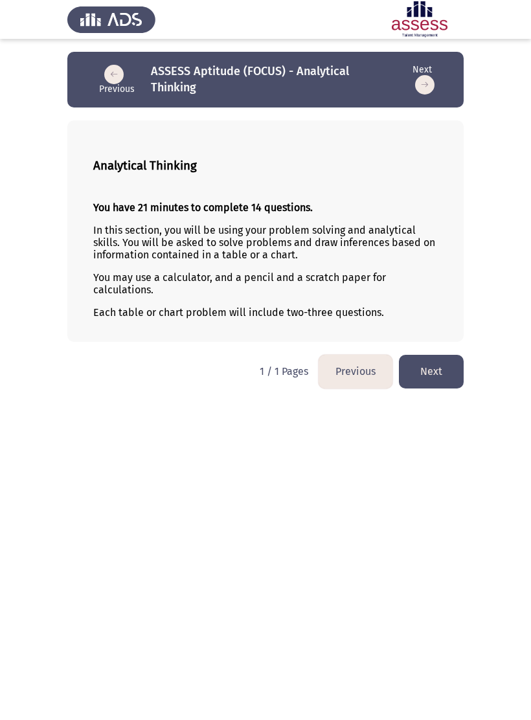
click at [447, 376] on button "Next" at bounding box center [431, 371] width 65 height 33
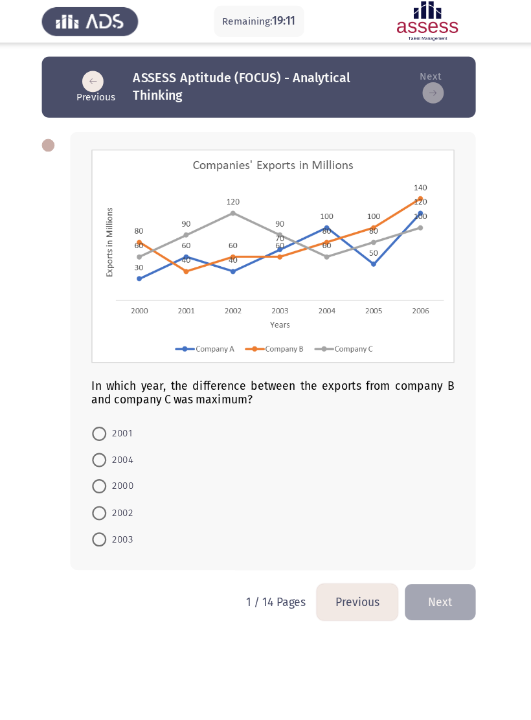
click at [113, 475] on span at bounding box center [119, 468] width 13 height 13
click at [113, 475] on input "2002" at bounding box center [119, 468] width 13 height 13
radio input "true"
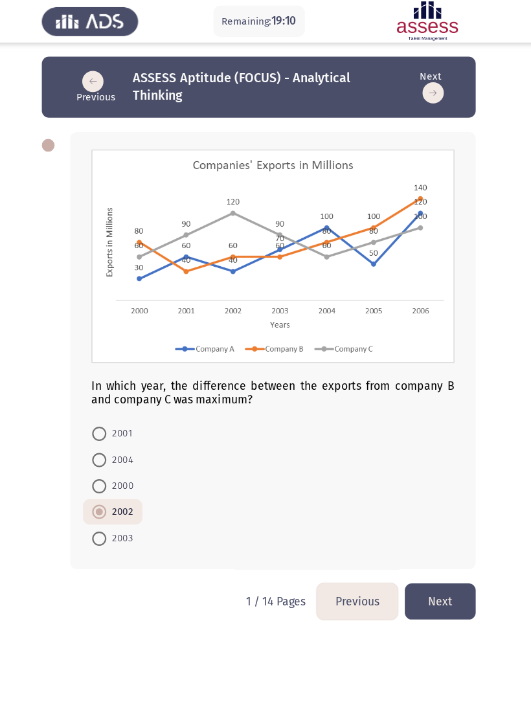
click at [404, 557] on button "Next" at bounding box center [431, 549] width 65 height 33
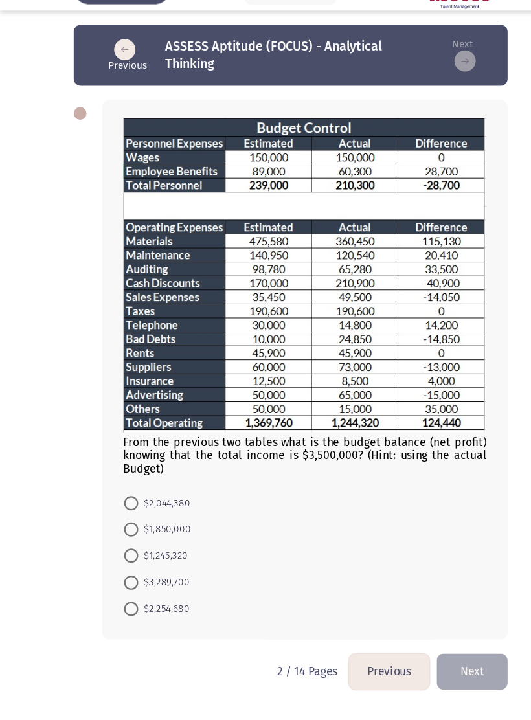
click at [74, 507] on div "From the previous two tables what is the budget balance (net profit) knowing th…" at bounding box center [265, 366] width 396 height 519
click at [122, 482] on span at bounding box center [119, 488] width 13 height 13
click at [122, 482] on input "$2,044,380" at bounding box center [119, 488] width 13 height 13
radio input "true"
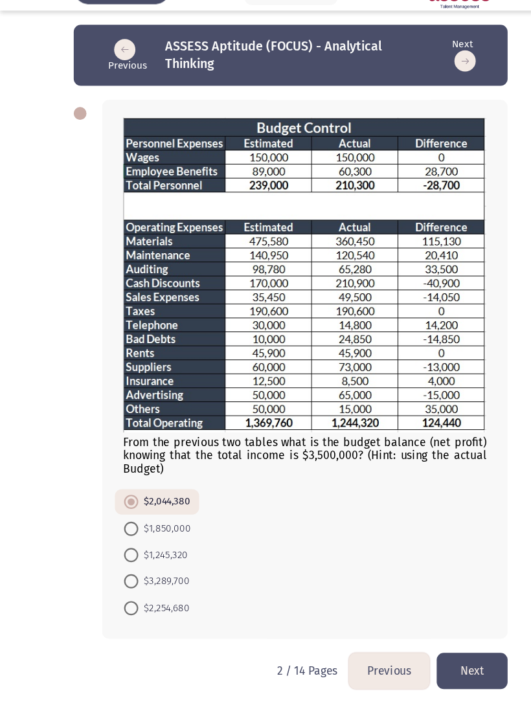
click at [428, 626] on button "Next" at bounding box center [431, 642] width 65 height 33
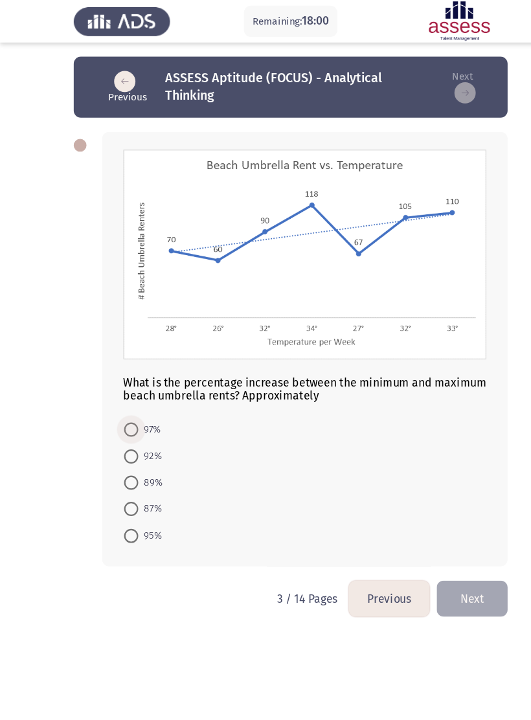
click at [120, 389] on span at bounding box center [119, 392] width 13 height 13
click at [120, 389] on input "97%" at bounding box center [119, 392] width 13 height 13
radio input "true"
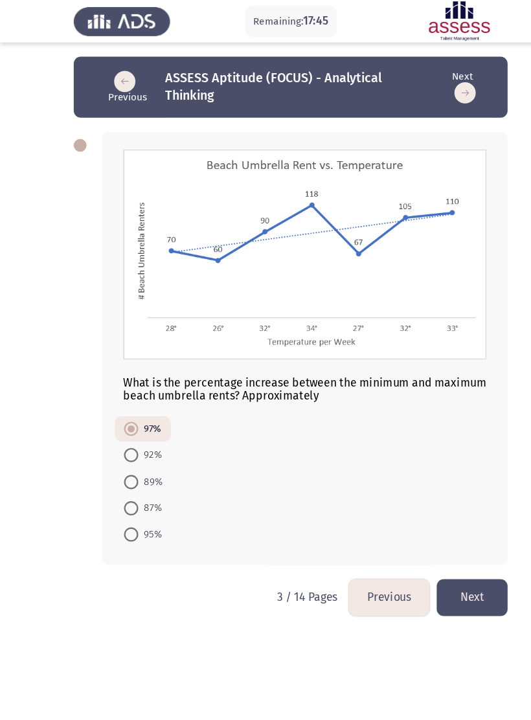
click at [437, 550] on button "Next" at bounding box center [431, 545] width 65 height 33
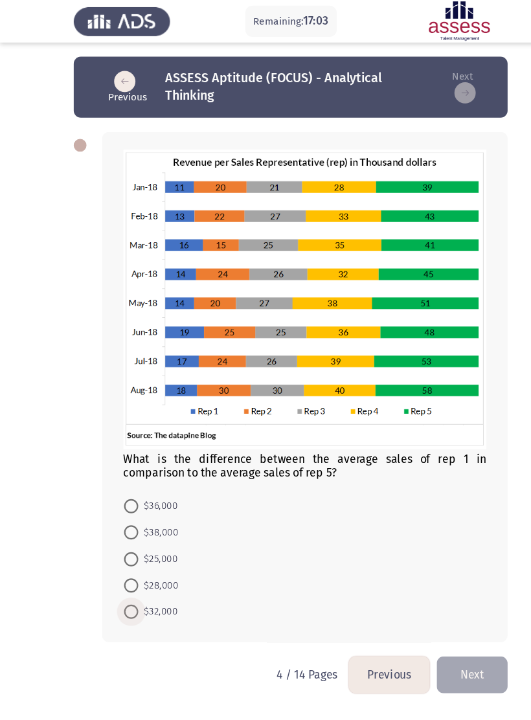
click at [119, 559] on span at bounding box center [119, 558] width 13 height 13
click at [119, 559] on input "$32,000" at bounding box center [119, 558] width 13 height 13
radio input "true"
click at [435, 618] on button "Next" at bounding box center [431, 615] width 65 height 33
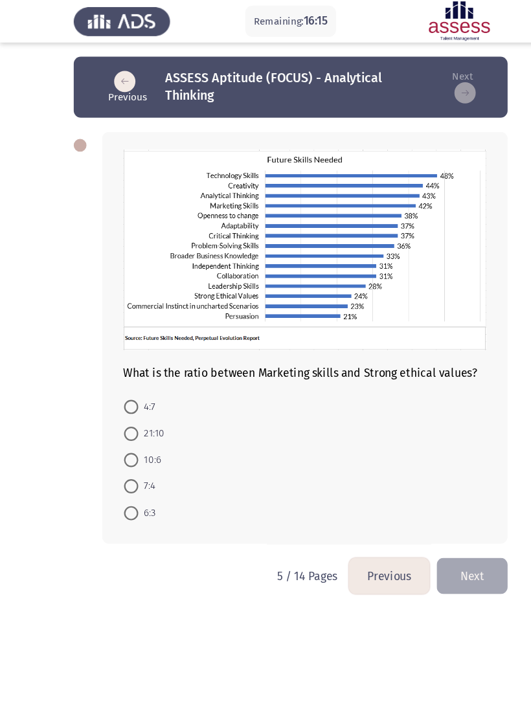
click at [113, 444] on span at bounding box center [119, 444] width 13 height 13
click at [113, 444] on input "7:4" at bounding box center [119, 444] width 13 height 13
radio input "true"
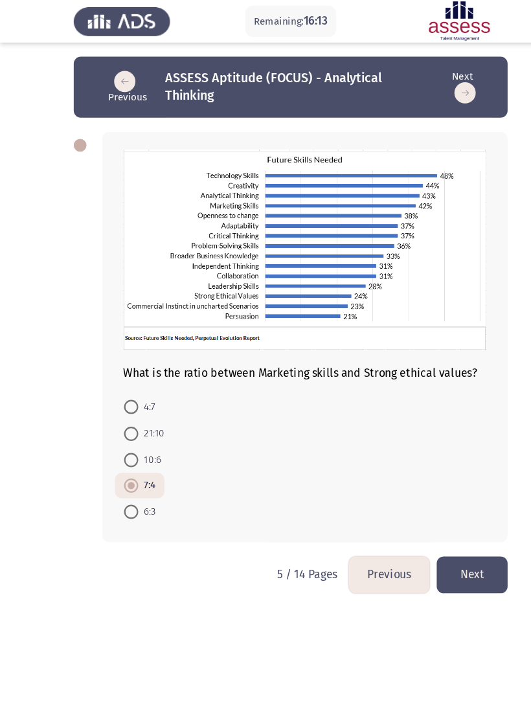
click at [446, 520] on button "Next" at bounding box center [431, 524] width 65 height 33
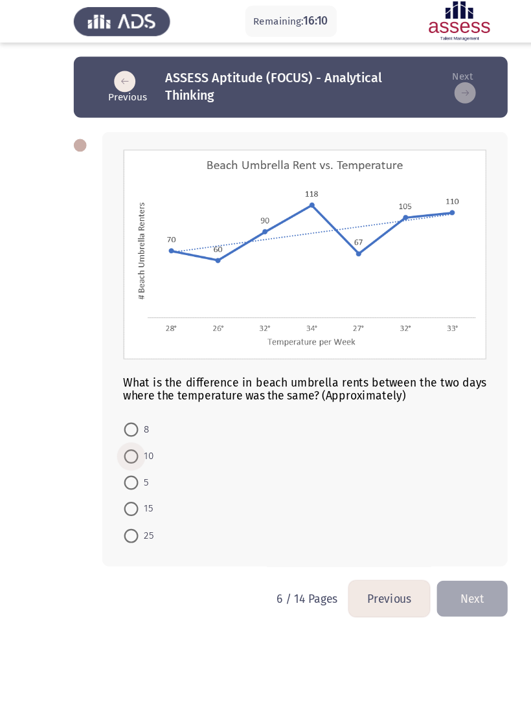
click at [126, 423] on span at bounding box center [119, 417] width 13 height 13
click at [126, 423] on input "10" at bounding box center [119, 417] width 13 height 13
radio input "true"
click at [109, 475] on mat-radio-button "15" at bounding box center [126, 464] width 43 height 24
click at [122, 472] on label "15" at bounding box center [126, 465] width 27 height 16
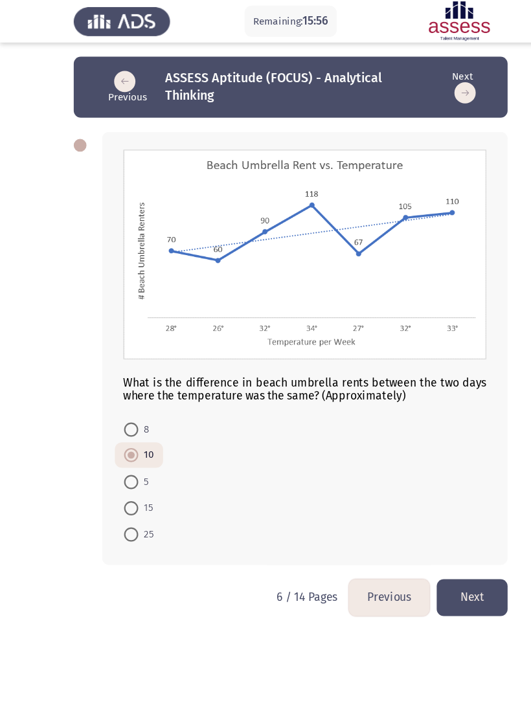
click at [122, 471] on input "15" at bounding box center [119, 464] width 13 height 13
radio input "true"
click at [434, 542] on button "Next" at bounding box center [431, 545] width 65 height 33
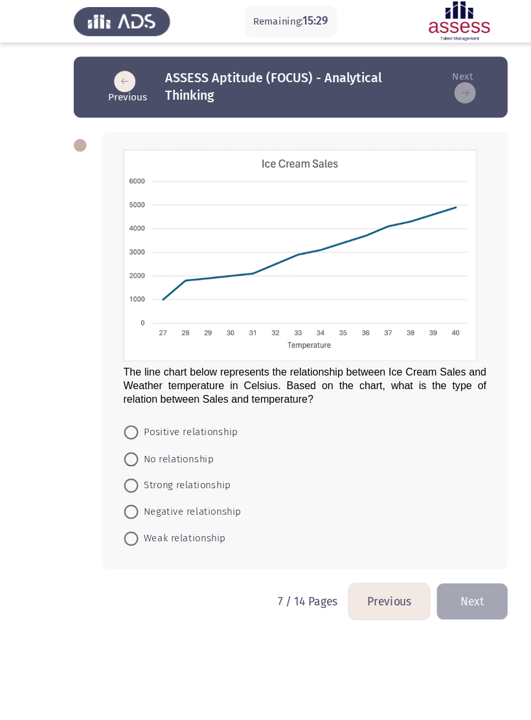
click at [120, 401] on span at bounding box center [119, 395] width 13 height 13
click at [120, 401] on input "Positive relationship" at bounding box center [119, 395] width 13 height 13
radio input "true"
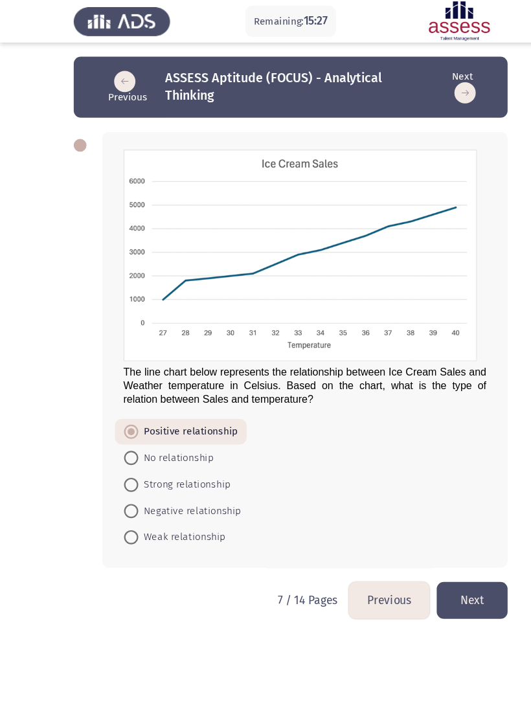
click at [444, 553] on button "Next" at bounding box center [431, 548] width 65 height 33
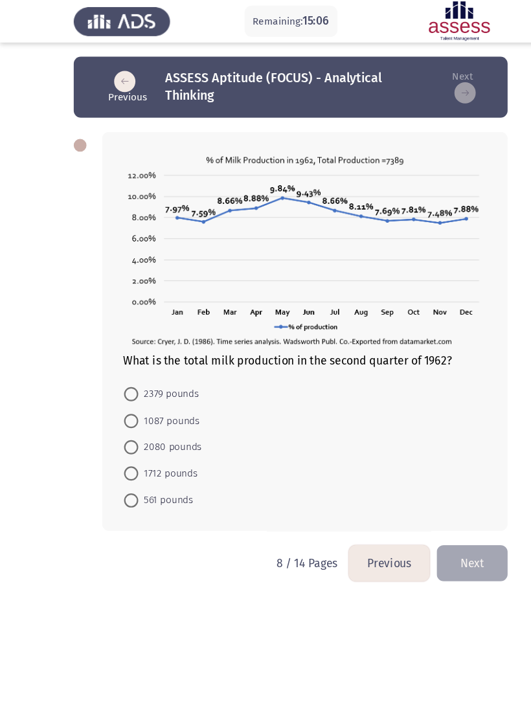
click at [109, 422] on mat-radio-button "1712 pounds" at bounding box center [147, 432] width 84 height 24
click at [126, 415] on span at bounding box center [119, 408] width 13 height 13
click at [126, 415] on input "2080 pounds" at bounding box center [119, 408] width 13 height 13
radio input "true"
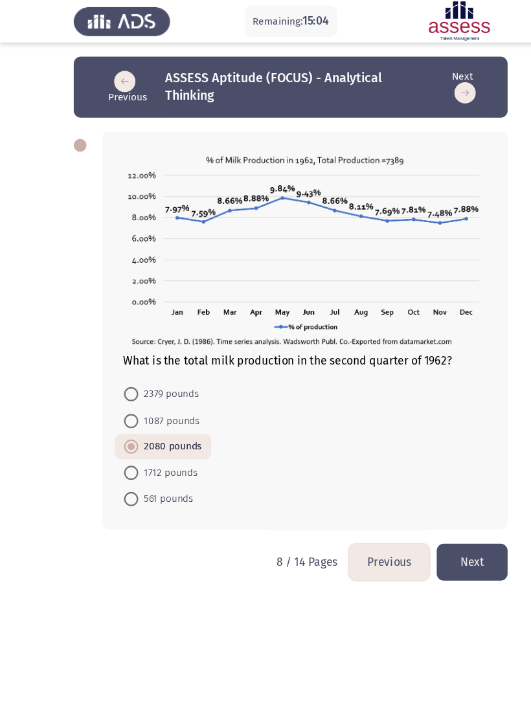
click at [429, 512] on button "Next" at bounding box center [431, 513] width 65 height 33
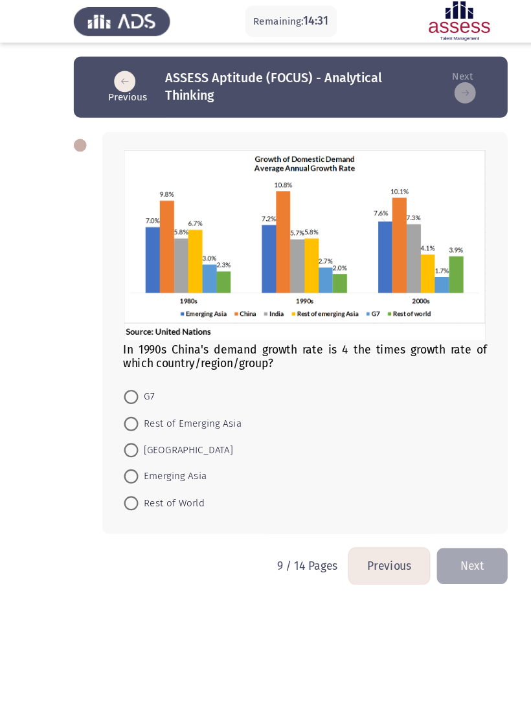
click at [148, 395] on span "Rest of Emerging Asia" at bounding box center [173, 387] width 95 height 16
click at [126, 394] on input "Rest of Emerging Asia" at bounding box center [119, 387] width 13 height 13
radio input "true"
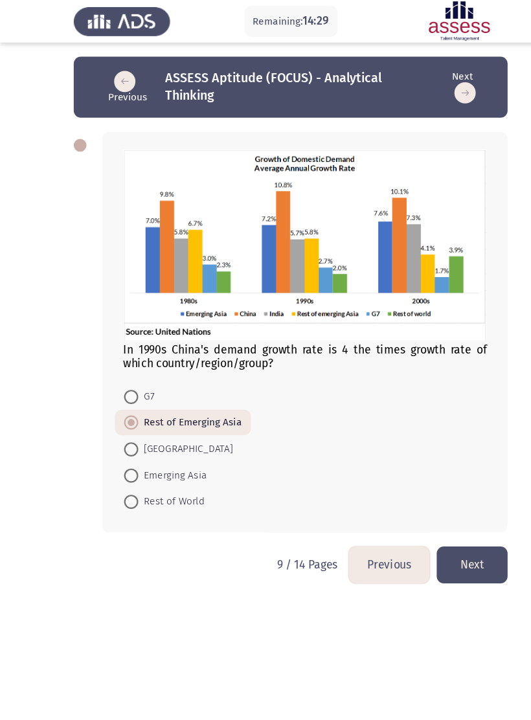
click at [420, 510] on button "Next" at bounding box center [431, 515] width 65 height 33
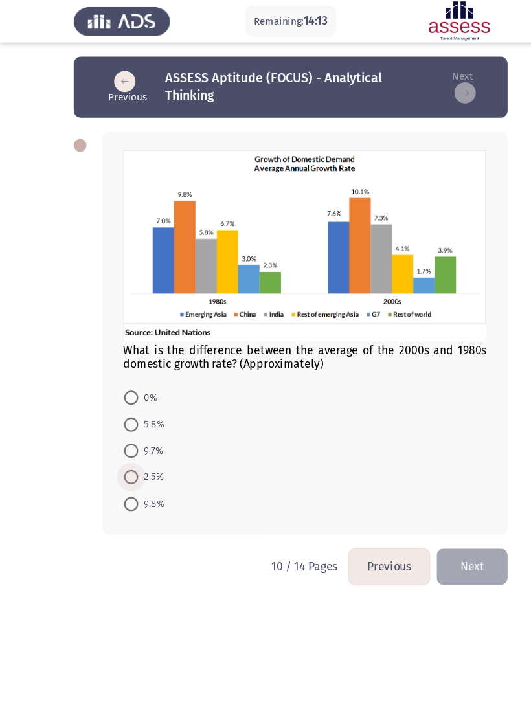
click at [116, 436] on span at bounding box center [119, 435] width 13 height 13
click at [116, 436] on input "2.5%" at bounding box center [119, 435] width 13 height 13
radio input "true"
click at [439, 521] on button "Next" at bounding box center [431, 516] width 65 height 33
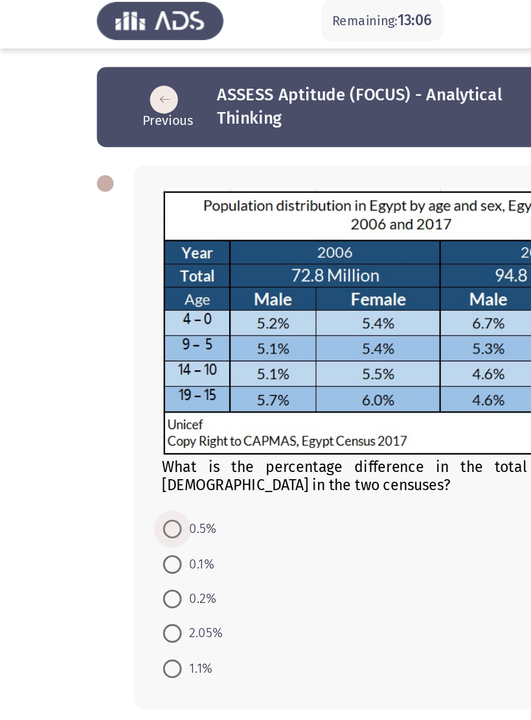
click at [137, 369] on span "0.5%" at bounding box center [138, 373] width 24 height 16
click at [126, 369] on input "0.5%" at bounding box center [119, 373] width 13 height 13
radio input "true"
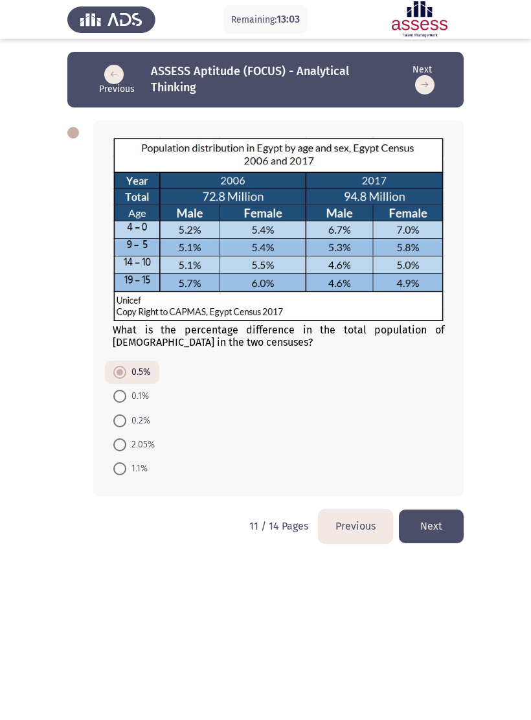
click at [446, 534] on button "Next" at bounding box center [431, 526] width 65 height 33
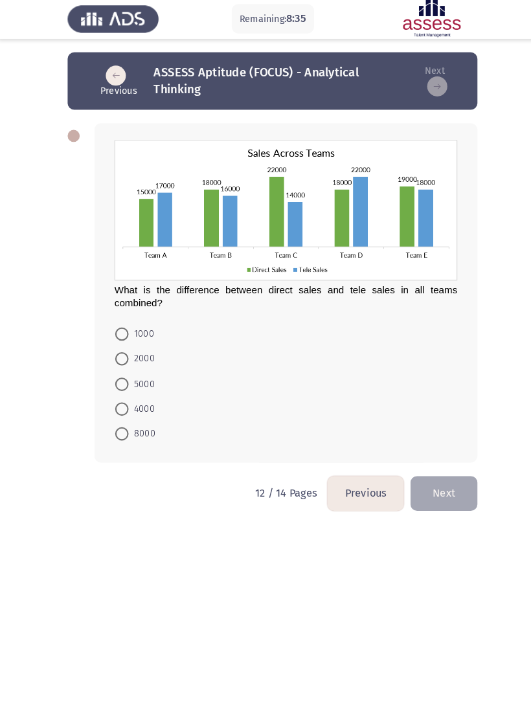
click at [117, 379] on span at bounding box center [119, 373] width 13 height 13
click at [117, 379] on input "5000" at bounding box center [119, 373] width 13 height 13
radio input "true"
click at [431, 480] on button "Next" at bounding box center [431, 477] width 65 height 33
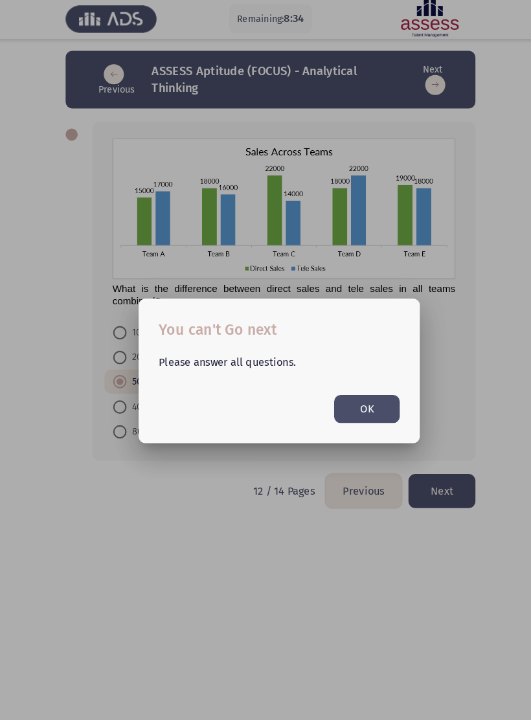
click at [350, 400] on button "OK" at bounding box center [356, 396] width 63 height 27
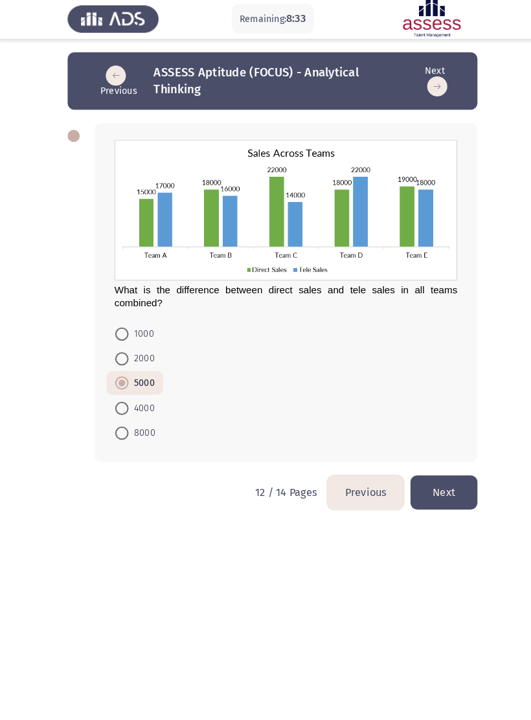
click at [426, 475] on button "Next" at bounding box center [431, 477] width 65 height 33
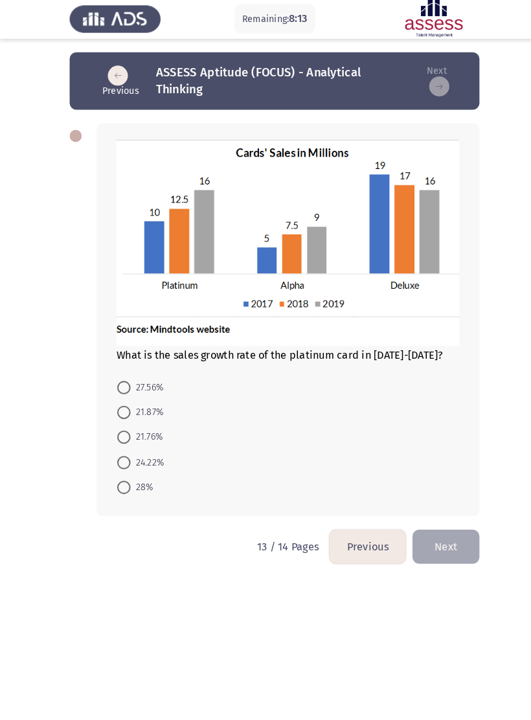
click at [124, 474] on span at bounding box center [119, 472] width 13 height 13
click at [124, 474] on input "28%" at bounding box center [119, 472] width 13 height 13
radio input "true"
click at [424, 525] on button "Next" at bounding box center [431, 529] width 65 height 33
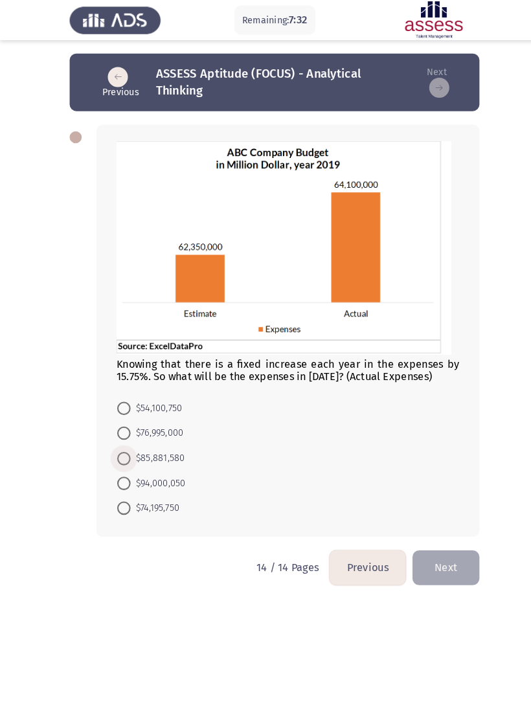
click at [119, 448] on span at bounding box center [119, 443] width 13 height 13
click at [119, 448] on input "$85,881,580" at bounding box center [119, 443] width 13 height 13
radio input "true"
click at [434, 550] on button "Next" at bounding box center [431, 548] width 65 height 33
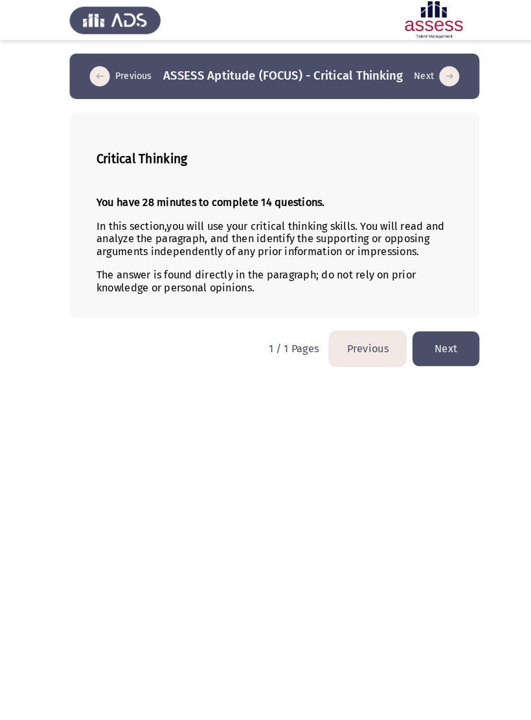
click at [443, 341] on button "Next" at bounding box center [431, 337] width 65 height 33
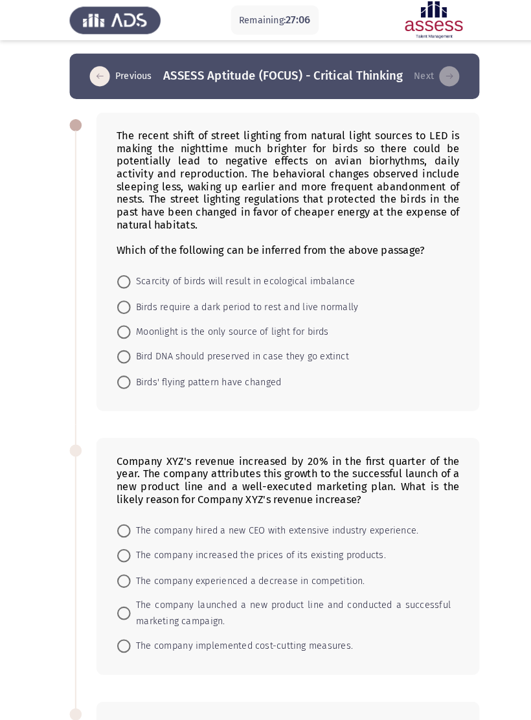
click at [122, 299] on span at bounding box center [119, 297] width 13 height 13
click at [122, 299] on input "Birds require a dark period to rest and live normally" at bounding box center [119, 297] width 13 height 13
radio input "true"
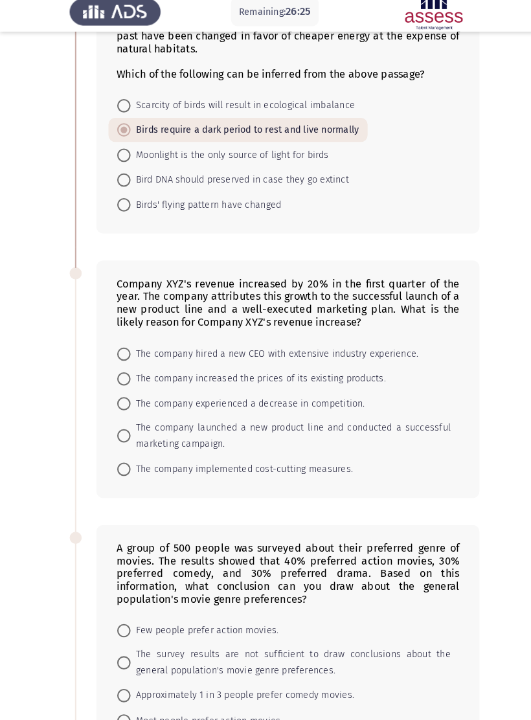
scroll to position [221, 0]
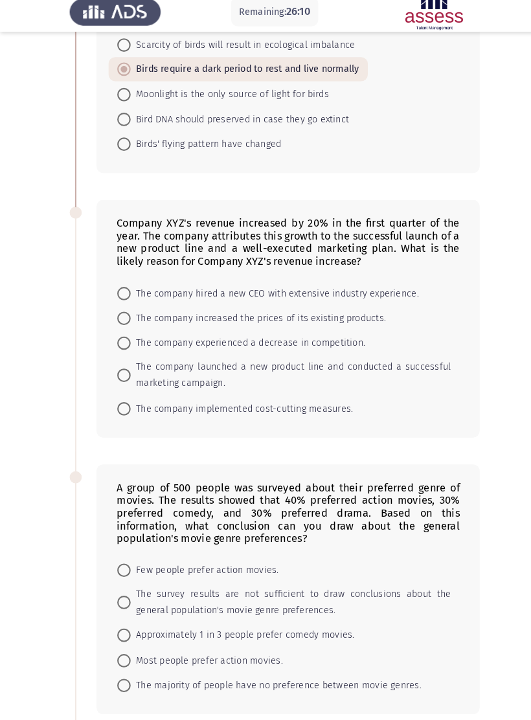
click at [348, 363] on span "The company launched a new product line and conducted a successful marketing ca…" at bounding box center [281, 371] width 310 height 31
click at [126, 365] on input "The company launched a new product line and conducted a successful marketing ca…" at bounding box center [119, 371] width 13 height 13
radio input "true"
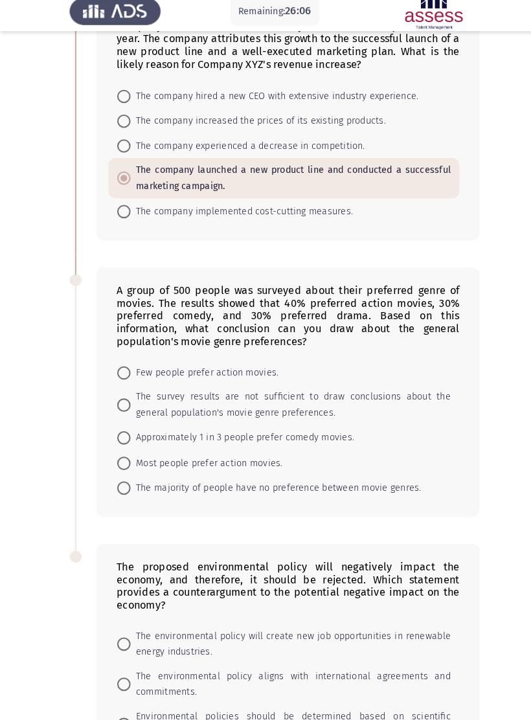
scroll to position [411, 0]
click at [118, 464] on label "Most people prefer action movies." at bounding box center [193, 457] width 160 height 16
click at [118, 463] on input "Most people prefer action movies." at bounding box center [119, 456] width 13 height 13
radio input "true"
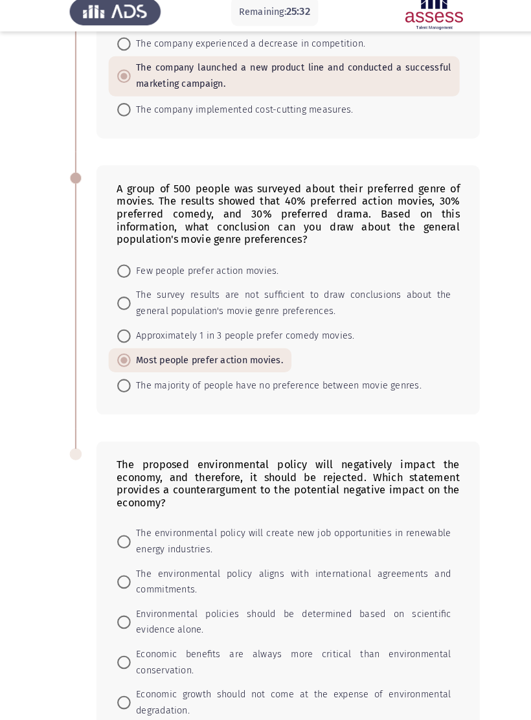
scroll to position [594, 0]
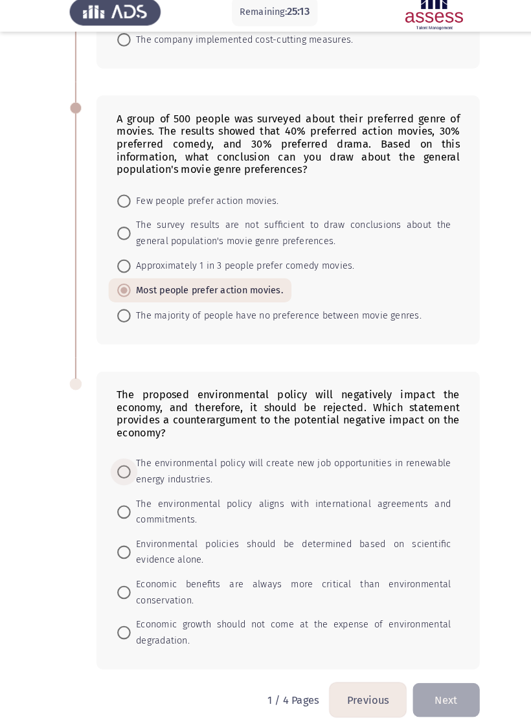
click at [346, 460] on span "The environmental policy will create new job opportunities in renewable energy …" at bounding box center [281, 464] width 310 height 31
click at [126, 460] on input "The environmental policy will create new job opportunities in renewable energy …" at bounding box center [119, 464] width 13 height 13
radio input "true"
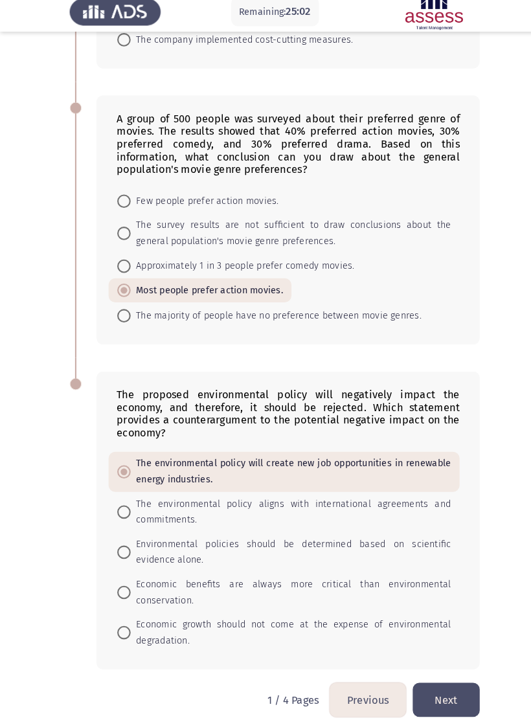
click at [421, 674] on button "Next" at bounding box center [431, 684] width 65 height 33
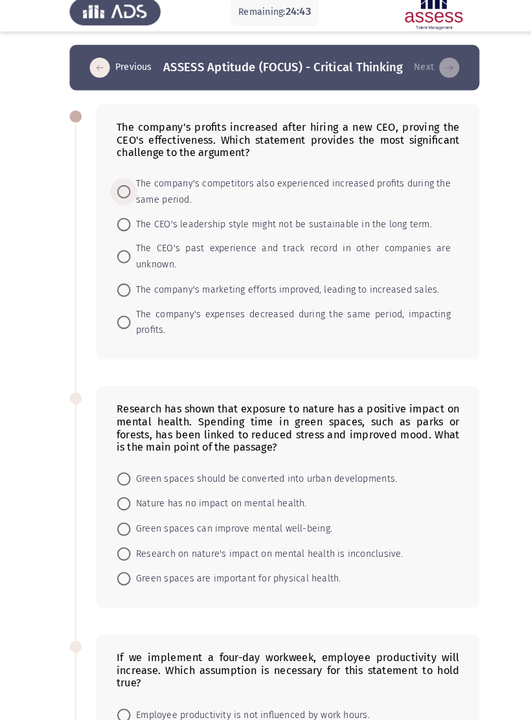
click at [415, 181] on span "The company's competitors also experienced increased profits during the same pe…" at bounding box center [281, 193] width 310 height 31
click at [126, 187] on input "The company's competitors also experienced increased profits during the same pe…" at bounding box center [119, 193] width 13 height 13
radio input "true"
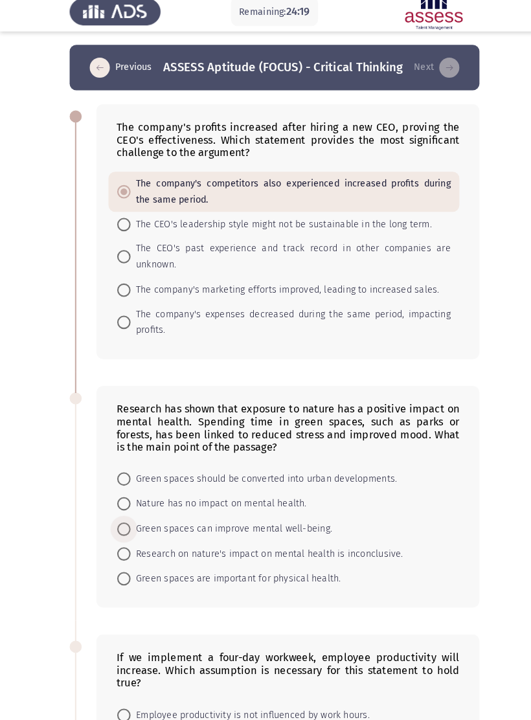
click at [297, 519] on span "Green spaces can improve mental well-being." at bounding box center [223, 520] width 195 height 16
click at [126, 519] on input "Green spaces can improve mental well-being." at bounding box center [119, 520] width 13 height 13
radio input "true"
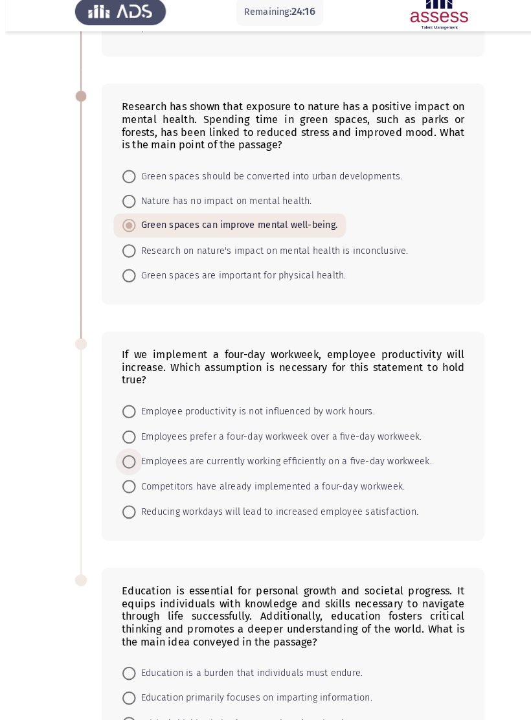
scroll to position [432, 0]
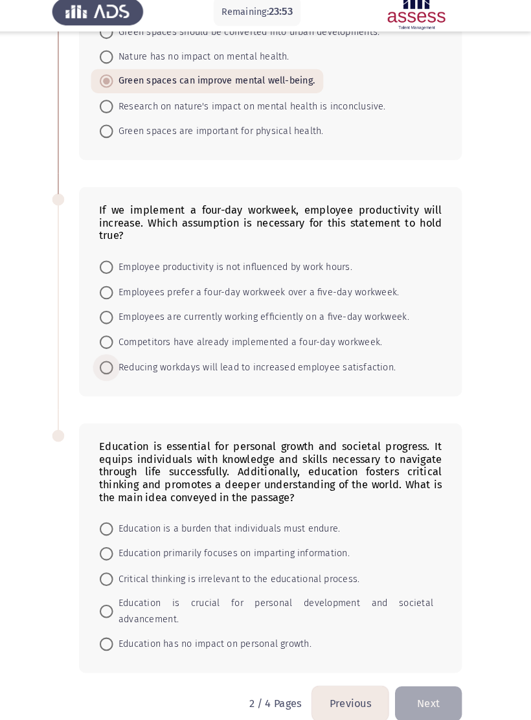
click at [333, 362] on span "Reducing workdays will lead to increased employee satisfaction." at bounding box center [262, 364] width 273 height 16
click at [126, 362] on input "Reducing workdays will lead to increased employee satisfaction." at bounding box center [119, 363] width 13 height 13
radio input "true"
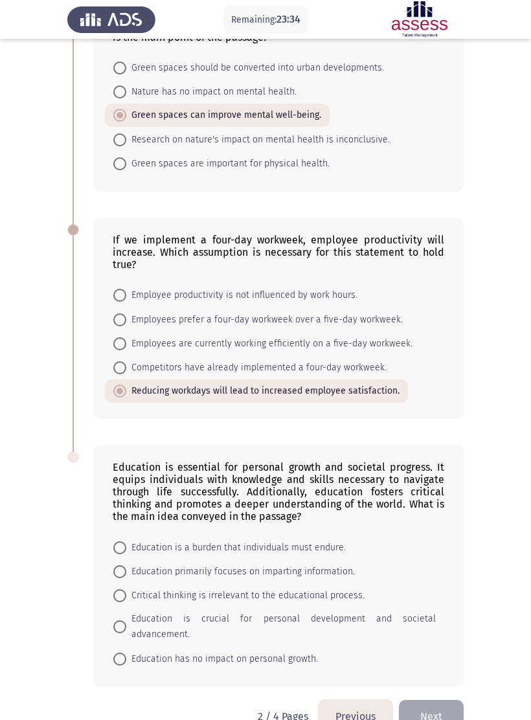
scroll to position [415, 0]
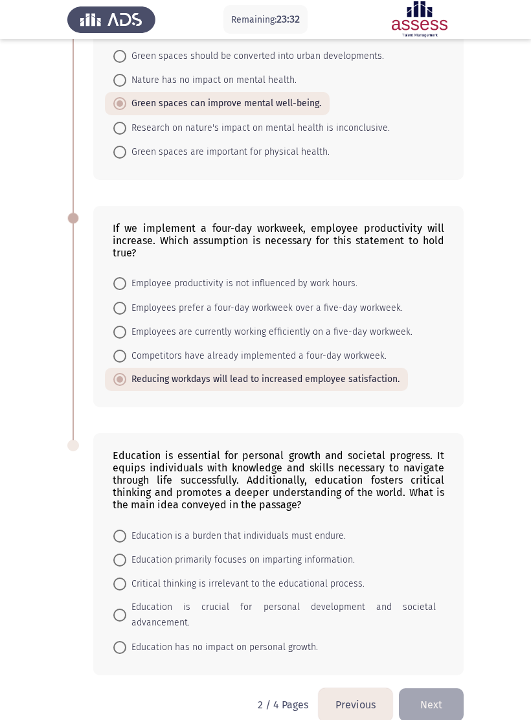
click at [337, 592] on span "Critical thinking is irrelevant to the educational process." at bounding box center [245, 584] width 238 height 16
click at [126, 591] on input "Critical thinking is irrelevant to the educational process." at bounding box center [119, 584] width 13 height 13
radio input "true"
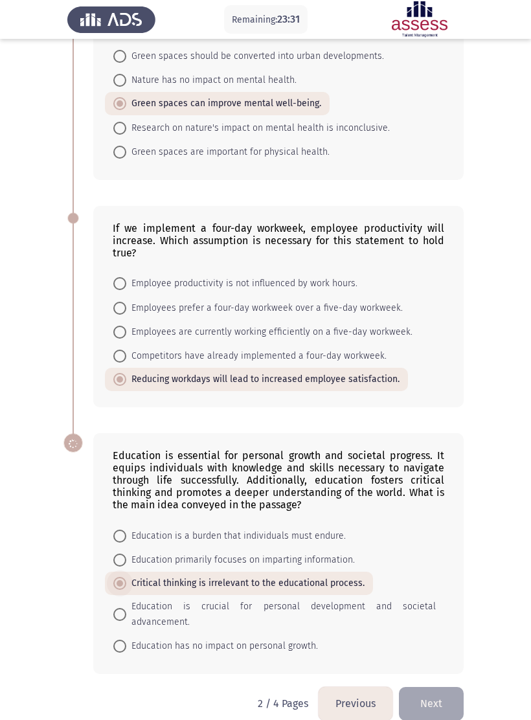
scroll to position [414, 0]
click at [366, 618] on span "Education is crucial for personal development and societal advancement." at bounding box center [281, 615] width 310 height 31
click at [126, 618] on input "Education is crucial for personal development and societal advancement." at bounding box center [119, 615] width 13 height 13
radio input "true"
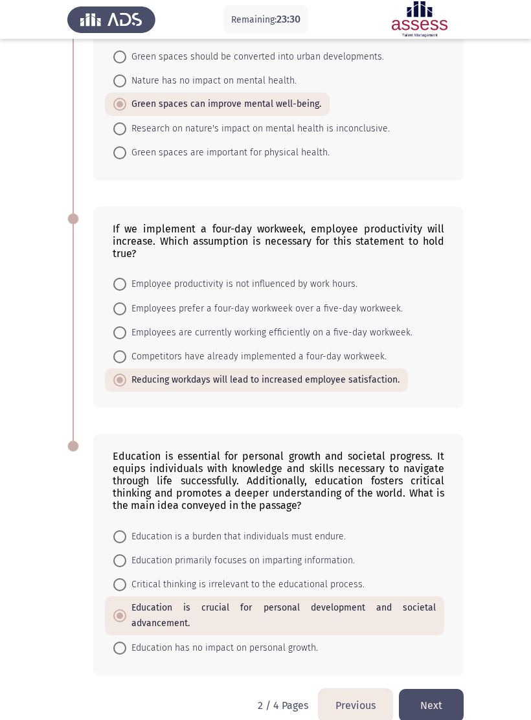
click at [430, 695] on button "Next" at bounding box center [431, 705] width 65 height 33
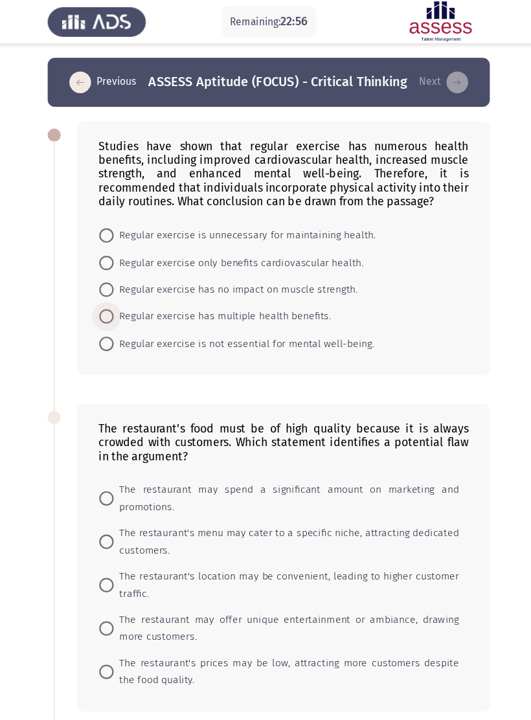
click at [223, 288] on span "Regular exercise has multiple health benefits." at bounding box center [223, 284] width 195 height 16
click at [126, 288] on input "Regular exercise has multiple health benefits." at bounding box center [119, 283] width 13 height 13
radio input "true"
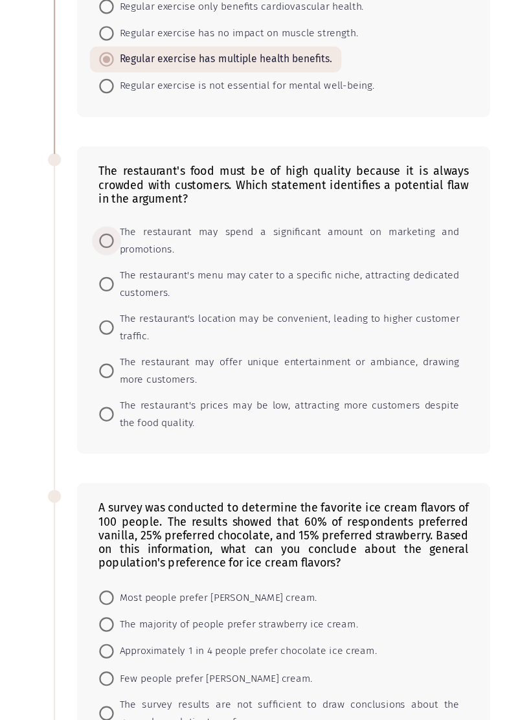
scroll to position [172, 0]
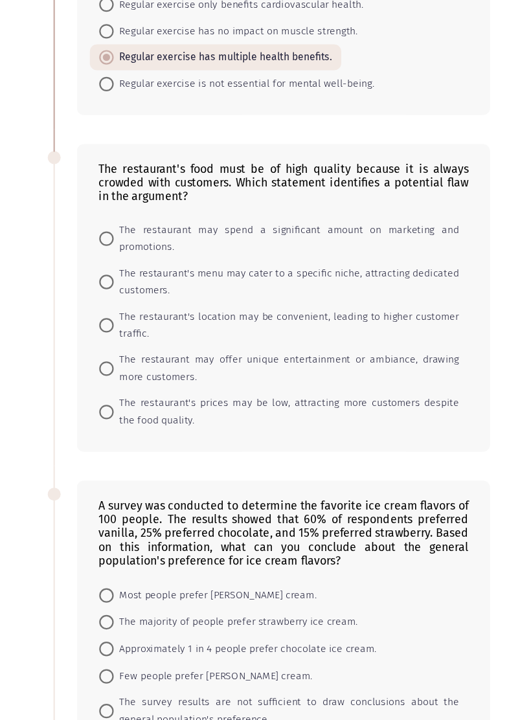
click at [468, 387] on app-assessment-container "Remaining: 22:52 Previous ASSESS Aptitude (FOCUS) - Critical Thinking Next Stud…" at bounding box center [265, 464] width 531 height 1168
click at [113, 423] on span at bounding box center [119, 429] width 13 height 13
click at [113, 423] on input "The restaurant's prices may be low, attracting more customers despite the food …" at bounding box center [119, 429] width 13 height 13
radio input "true"
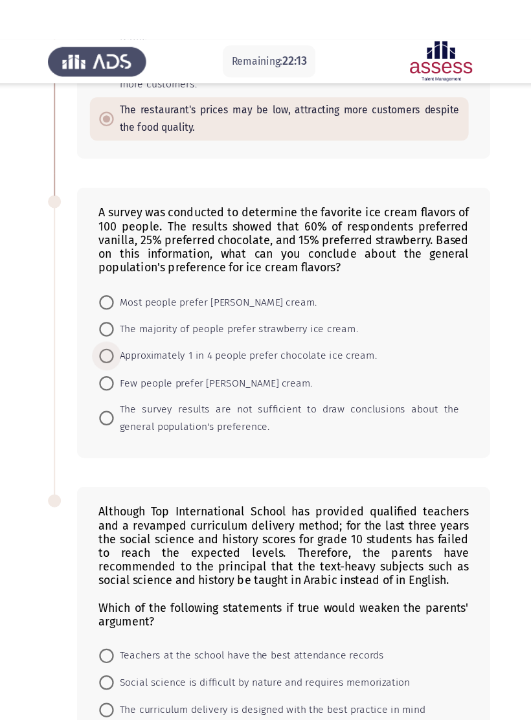
scroll to position [567, 0]
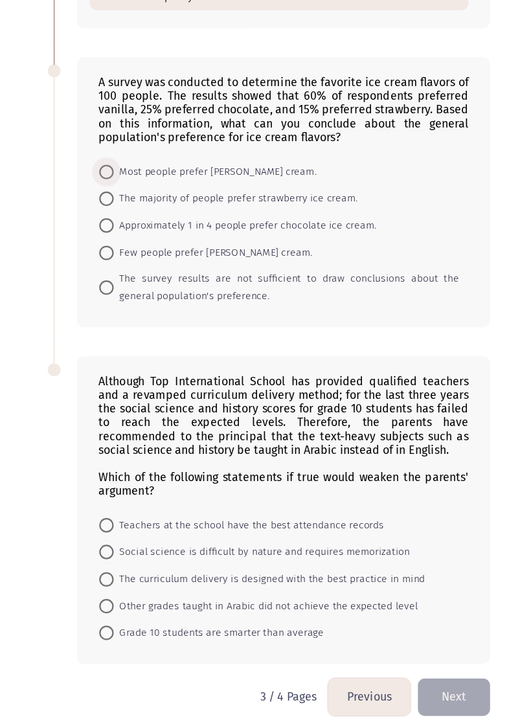
click at [154, 207] on span "Most people prefer vanilla ice cream." at bounding box center [217, 215] width 182 height 16
click at [126, 208] on input "Most people prefer vanilla ice cream." at bounding box center [119, 214] width 13 height 13
radio input "true"
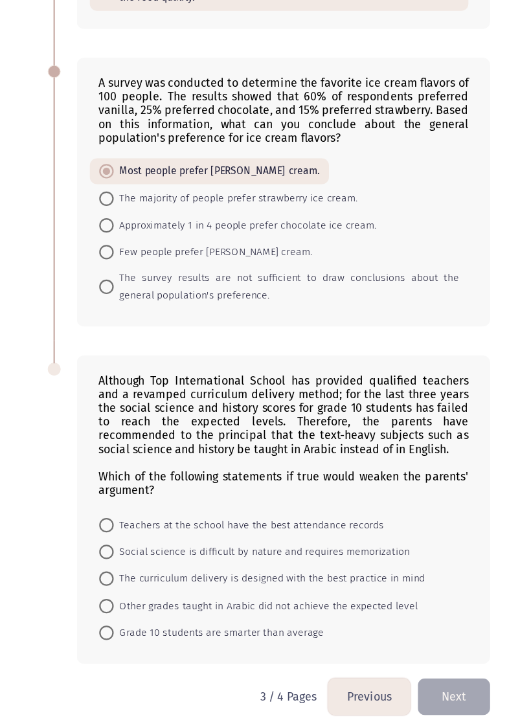
click at [113, 597] on span at bounding box center [119, 603] width 13 height 13
click at [113, 597] on input "Other grades taught in Arabic did not achieve the expected level" at bounding box center [119, 603] width 13 height 13
radio input "true"
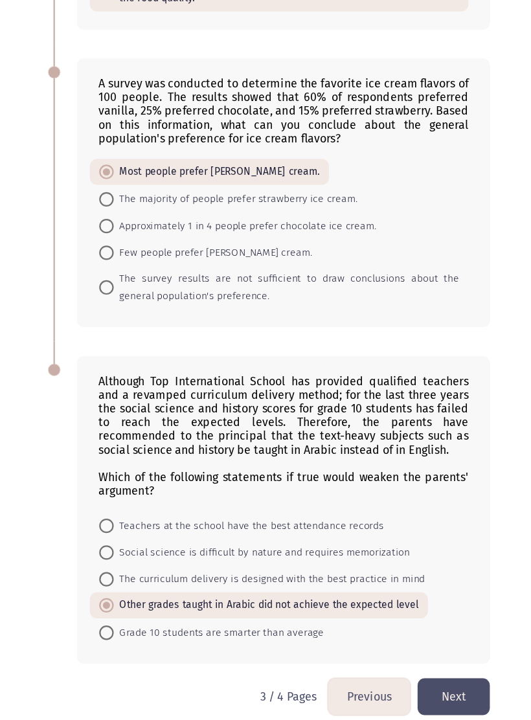
click at [429, 668] on button "Next" at bounding box center [431, 684] width 65 height 33
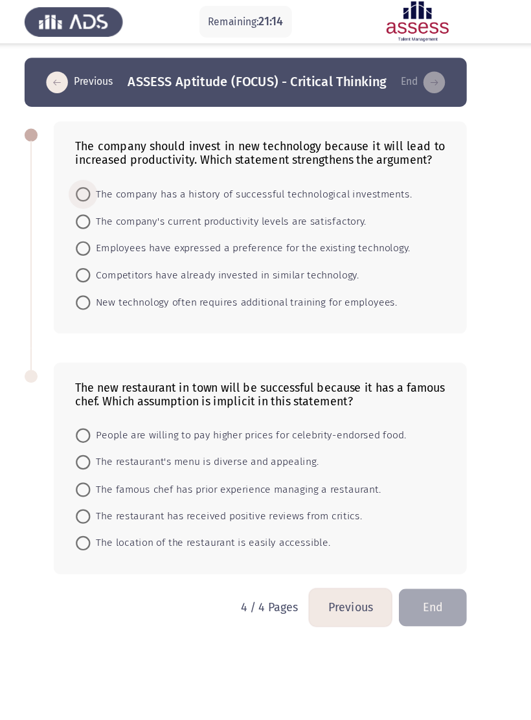
click at [245, 181] on span "The company has a history of successful technological investments." at bounding box center [270, 174] width 288 height 16
click at [126, 181] on input "The company has a history of successful technological investments." at bounding box center [119, 174] width 13 height 13
radio input "true"
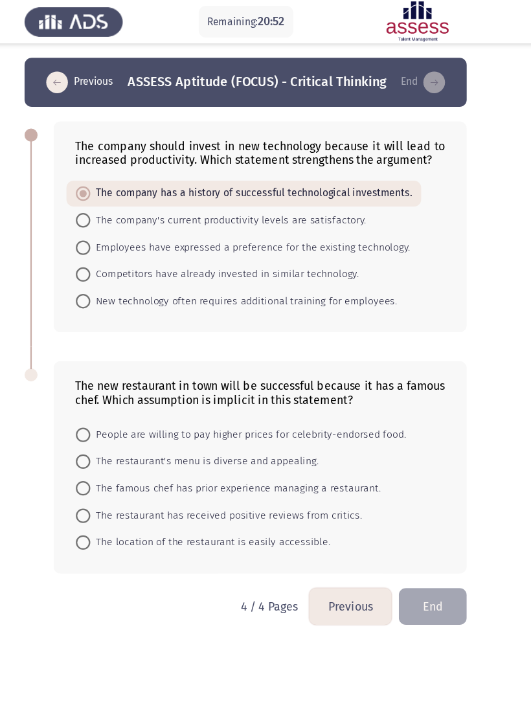
click at [181, 376] on div "The new restaurant in town will be successful because it has a famous chef. Whi…" at bounding box center [278, 419] width 370 height 190
click at [188, 385] on span "People are willing to pay higher prices for celebrity-endorsed food." at bounding box center [267, 390] width 283 height 16
click at [126, 385] on input "People are willing to pay higher prices for celebrity-endorsed food." at bounding box center [119, 389] width 13 height 13
radio input "true"
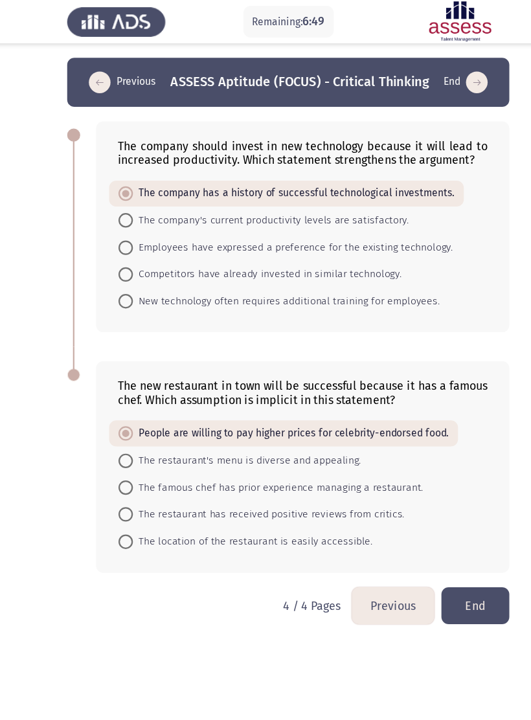
click at [440, 545] on button "End" at bounding box center [433, 542] width 61 height 33
